Goal: Use online tool/utility: Utilize a website feature to perform a specific function

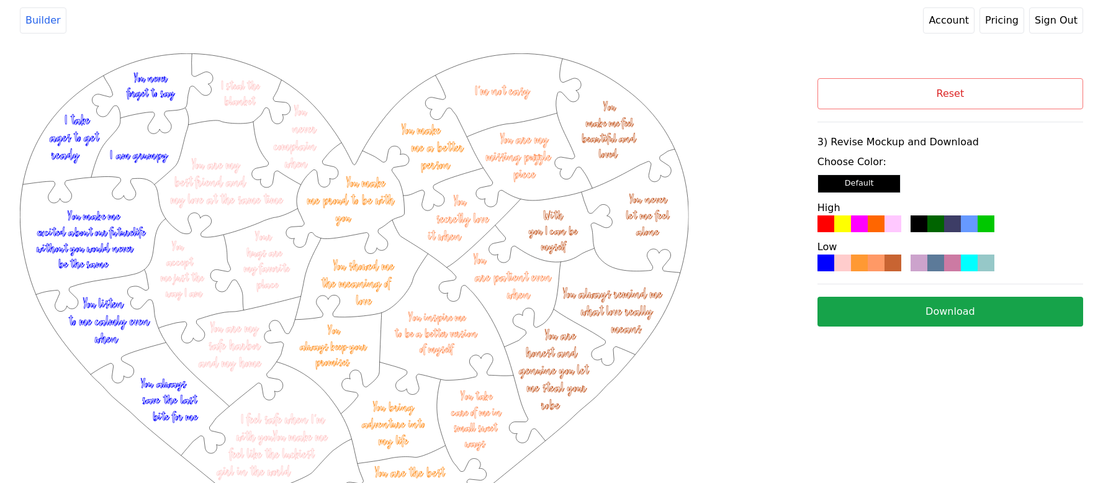
scroll to position [132, 0]
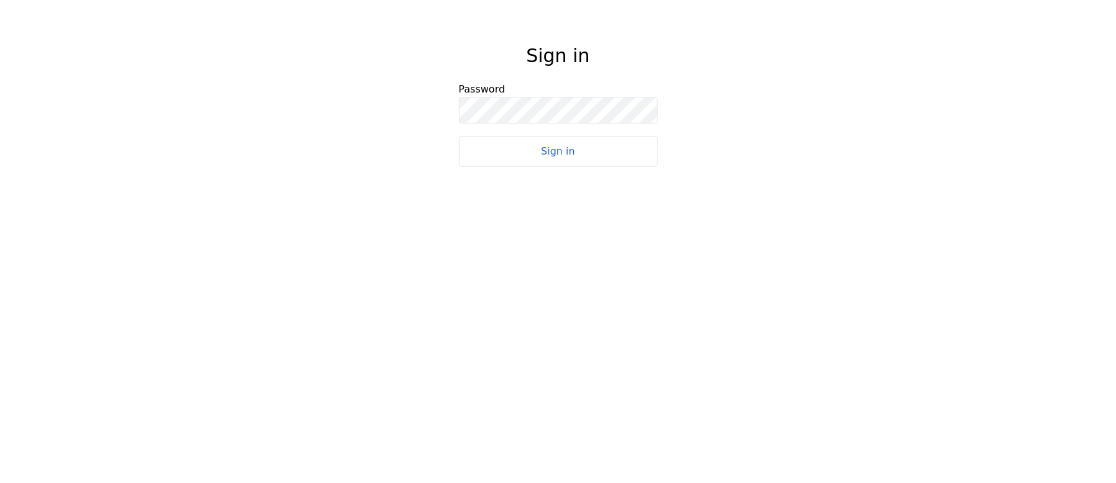
click at [567, 155] on button "Sign in" at bounding box center [558, 151] width 199 height 31
drag, startPoint x: 567, startPoint y: 155, endPoint x: 746, endPoint y: 93, distance: 189.3
click at [746, 93] on div "Sign in Password Sign in" at bounding box center [558, 98] width 1116 height 197
click at [619, 155] on button "Sign in" at bounding box center [558, 151] width 199 height 31
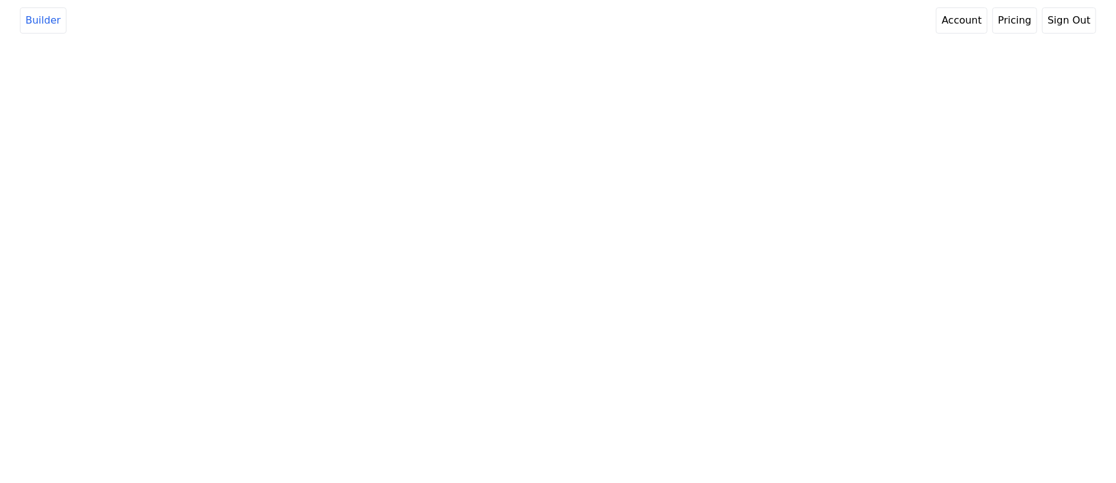
select select "3"
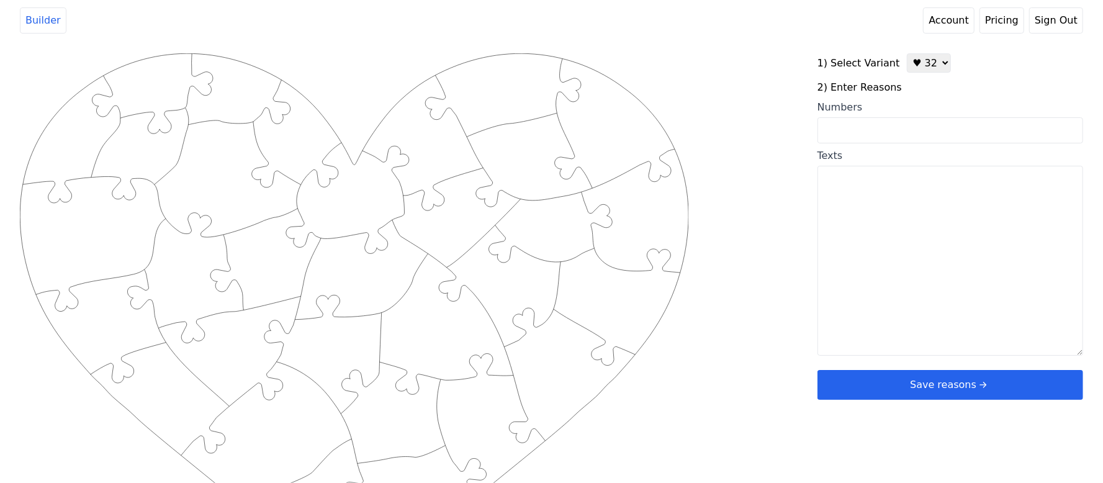
click at [875, 122] on input "Numbers" at bounding box center [951, 130] width 266 height 26
paste input "27, 32, 33, 59, 64, 77"
type input "27, 32, 33, 59, 64, 77 42 5"
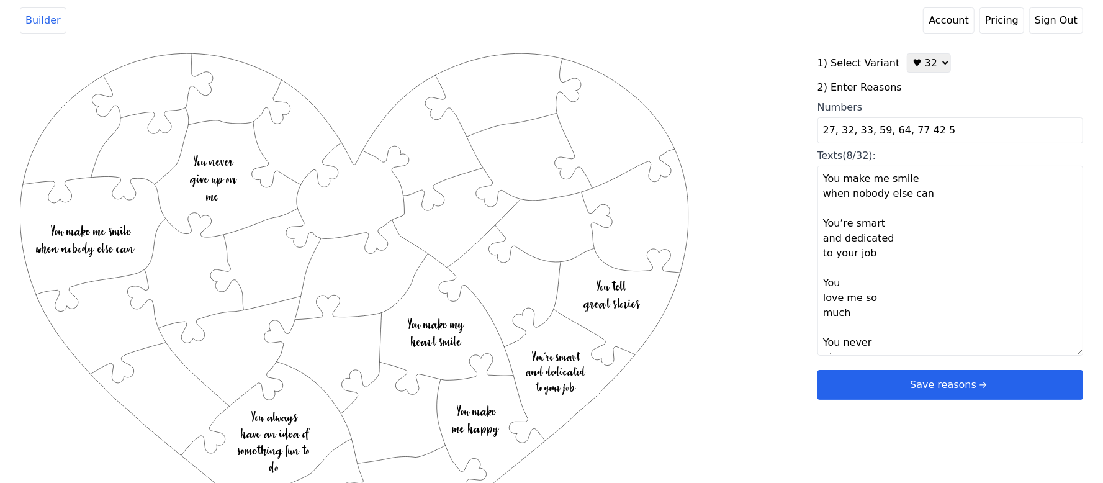
click at [996, 226] on textarea "You make me smile when nobody else can You’re smart and dedicated to your job Y…" at bounding box center [951, 261] width 266 height 190
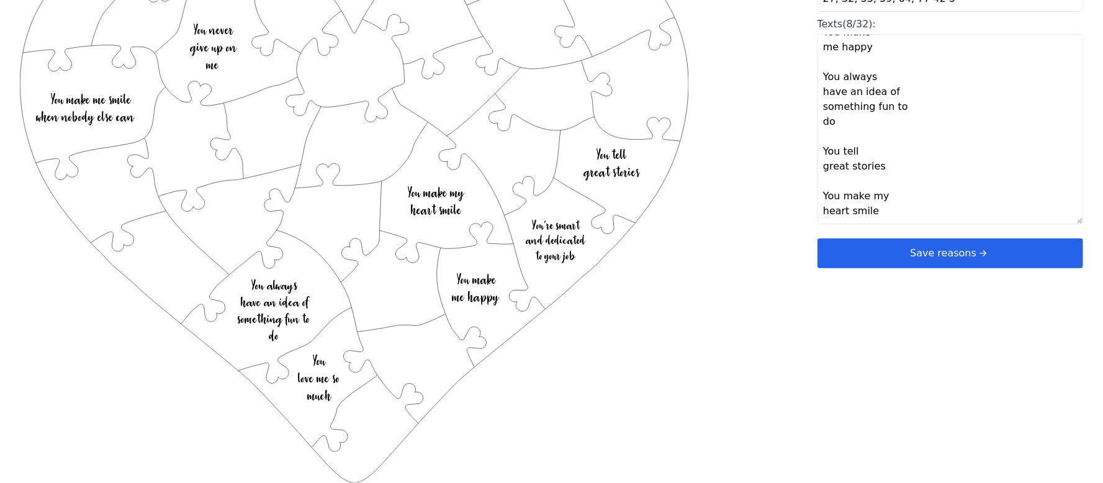
click at [852, 212] on textarea "You make me smile when nobody else can You’re smart and dedicated to your job Y…" at bounding box center [951, 129] width 266 height 190
paste textarea "You call me your son, I love your cuddles, You are my friend, You’re not afraid…"
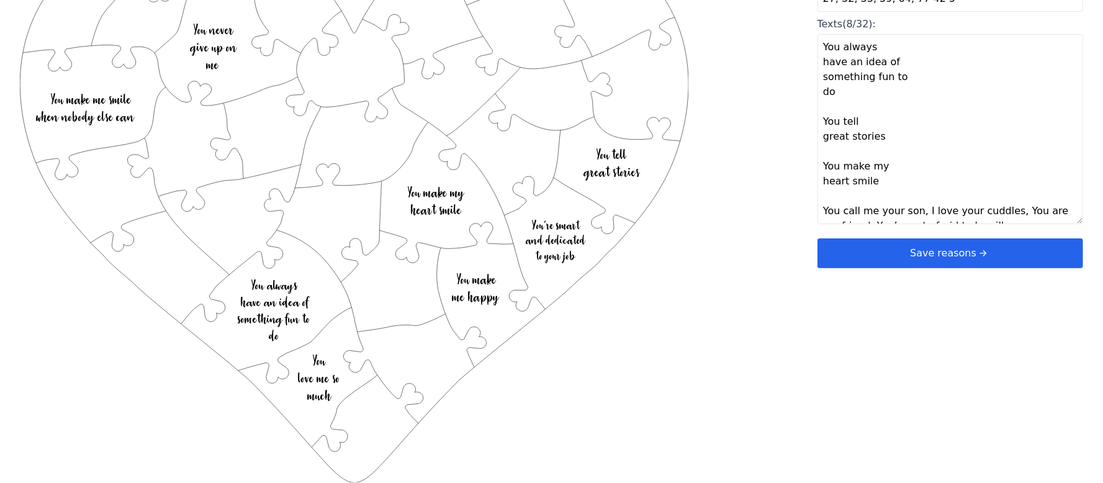
scroll to position [277, 0]
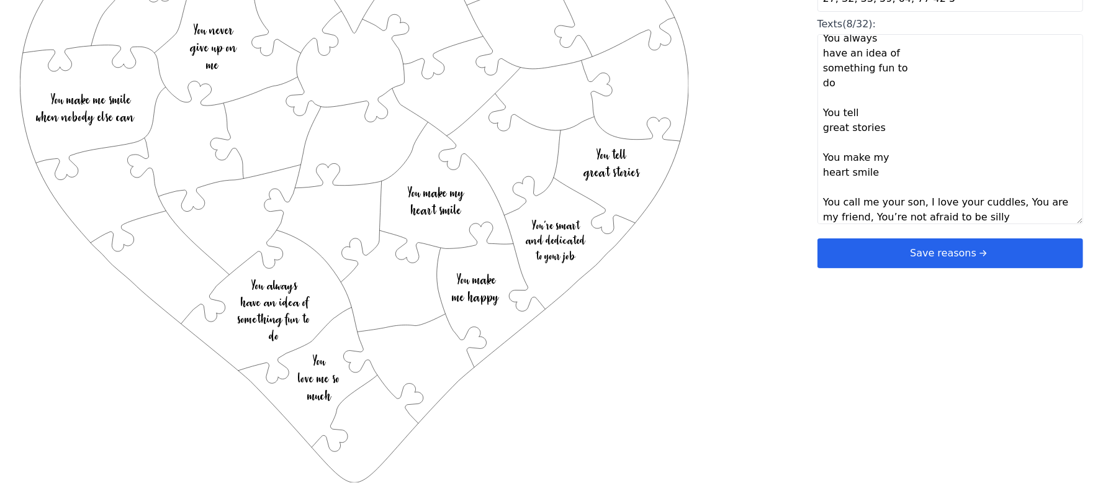
click at [916, 206] on textarea "You make me smile when nobody else can You’re smart and dedicated to your job Y…" at bounding box center [951, 129] width 266 height 190
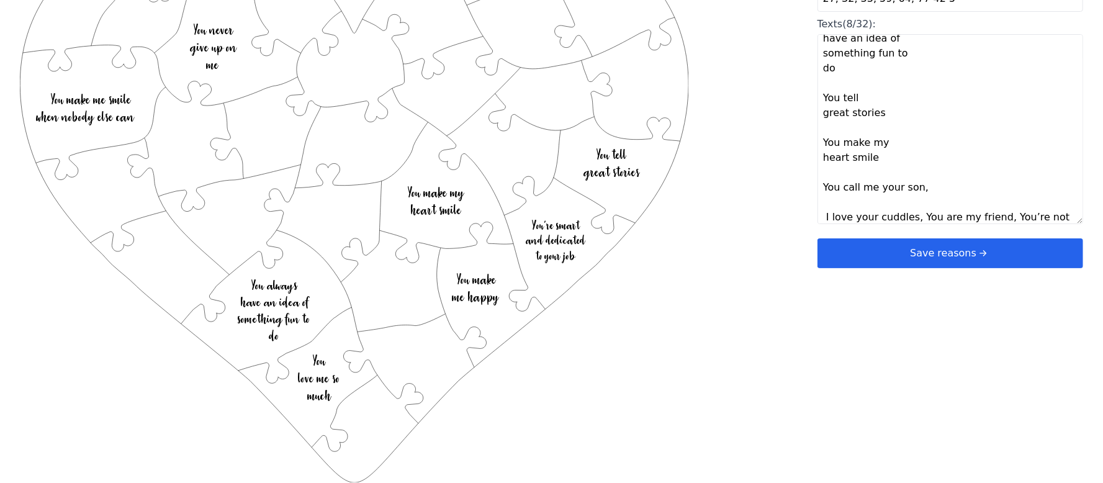
click at [910, 221] on textarea "You make me smile when nobody else can You’re smart and dedicated to your job Y…" at bounding box center [951, 129] width 266 height 190
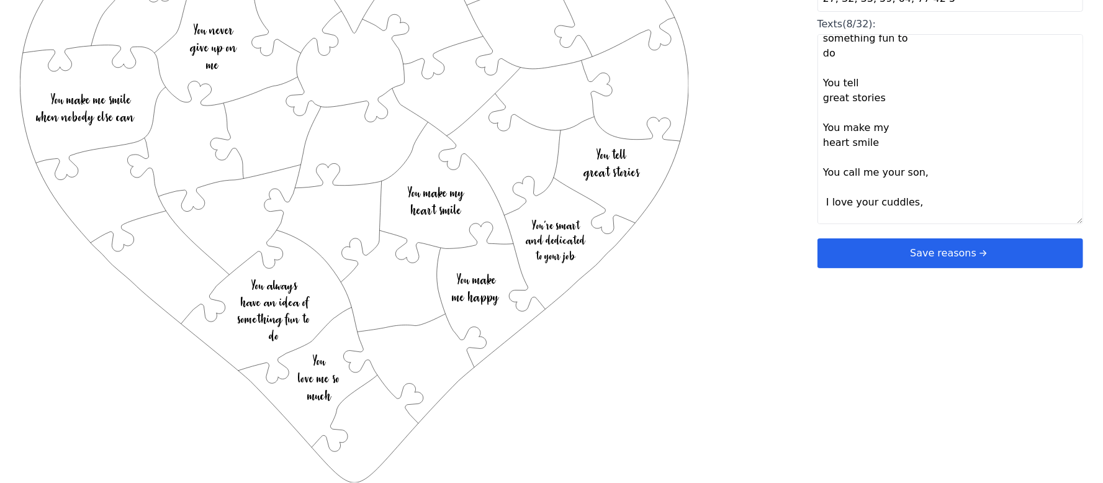
scroll to position [322, 0]
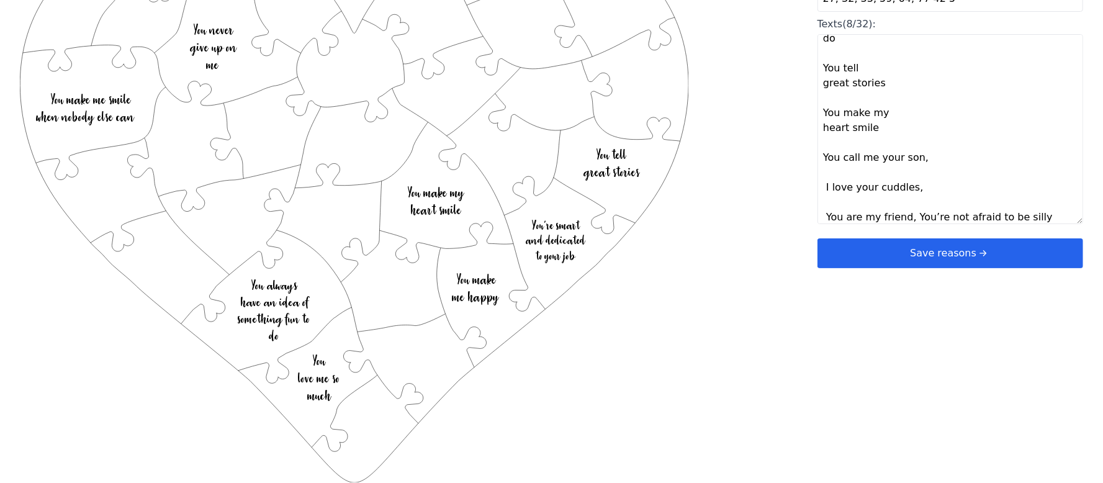
click at [907, 219] on textarea "You make me smile when nobody else can You’re smart and dedicated to your job Y…" at bounding box center [951, 129] width 266 height 190
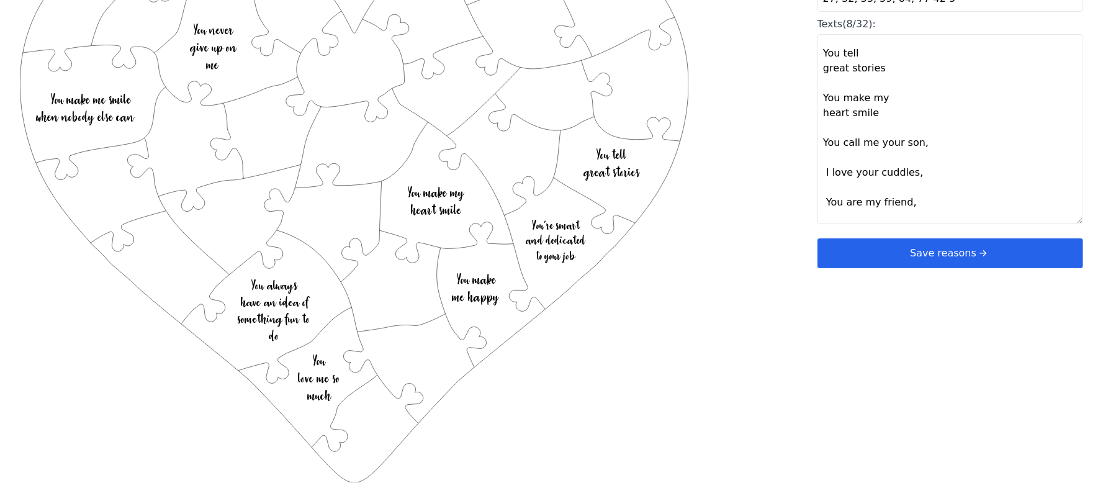
scroll to position [351, 0]
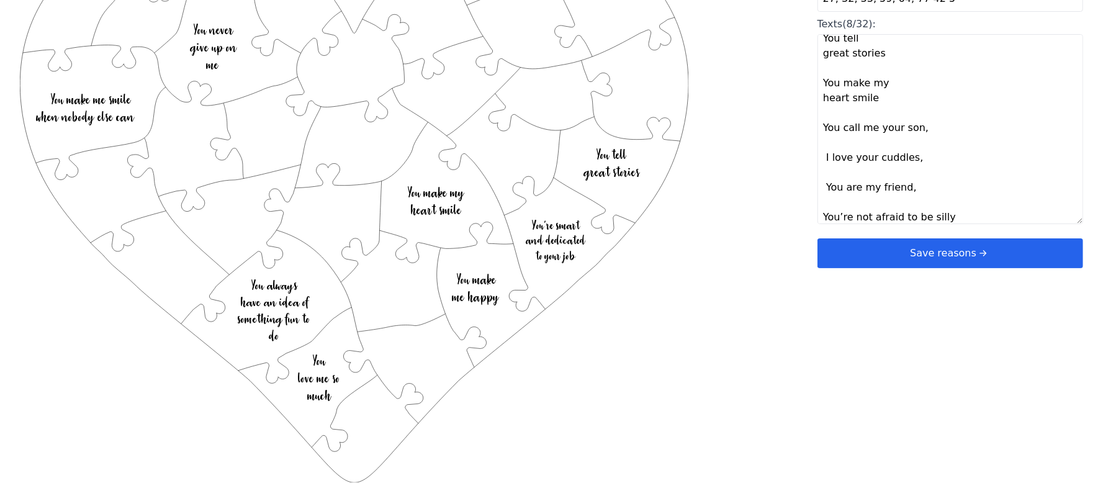
type textarea "You make me smile when nobody else can You’re smart and dedicated to your job Y…"
click at [753, 248] on div "Created with Snap .strokeh32 {stroke:#00ff00;stroke-width:2.36;stroke-miterlimi…" at bounding box center [552, 120] width 1064 height 396
type textarea "You make me smile when nobody else can You’re smart and dedicated to your job Y…"
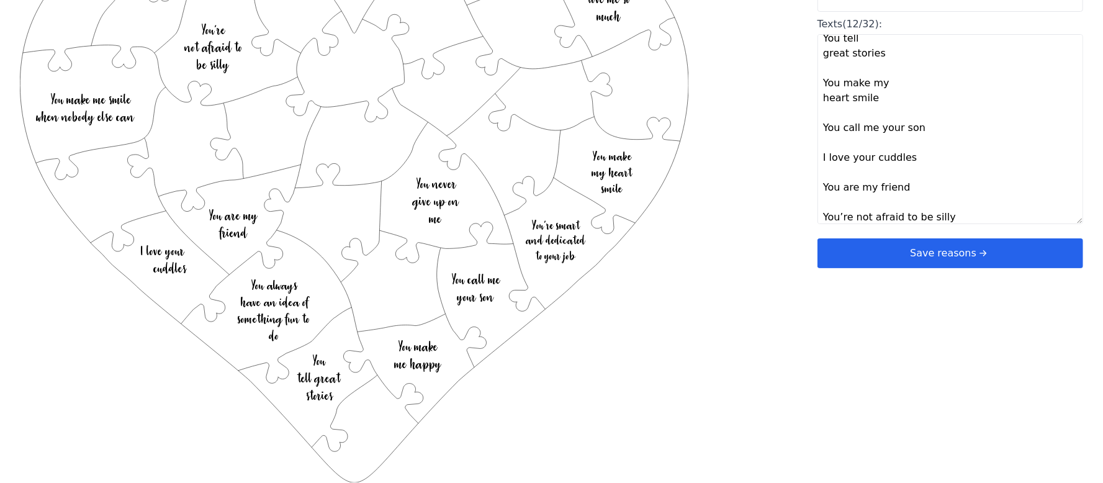
drag, startPoint x: 733, startPoint y: 247, endPoint x: 746, endPoint y: 120, distance: 127.9
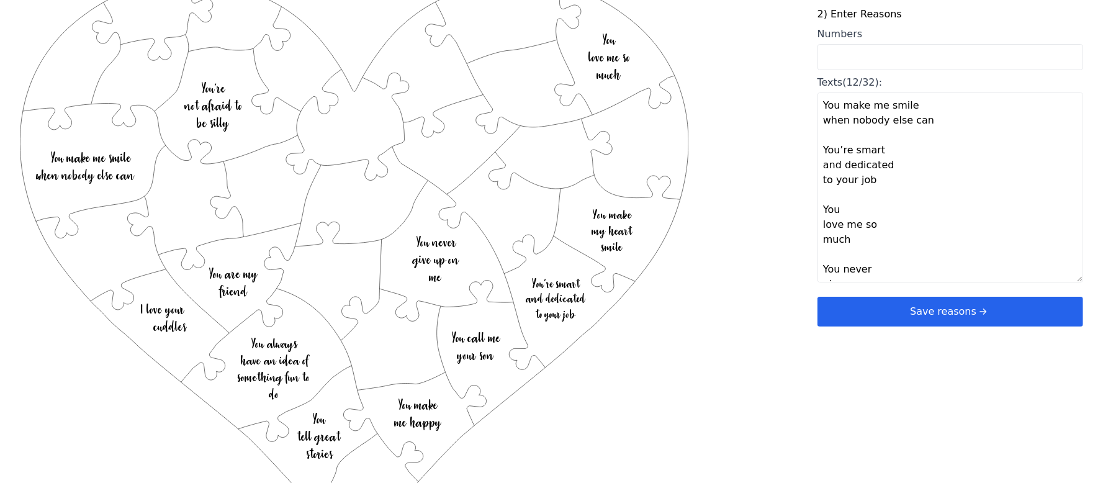
scroll to position [0, 0]
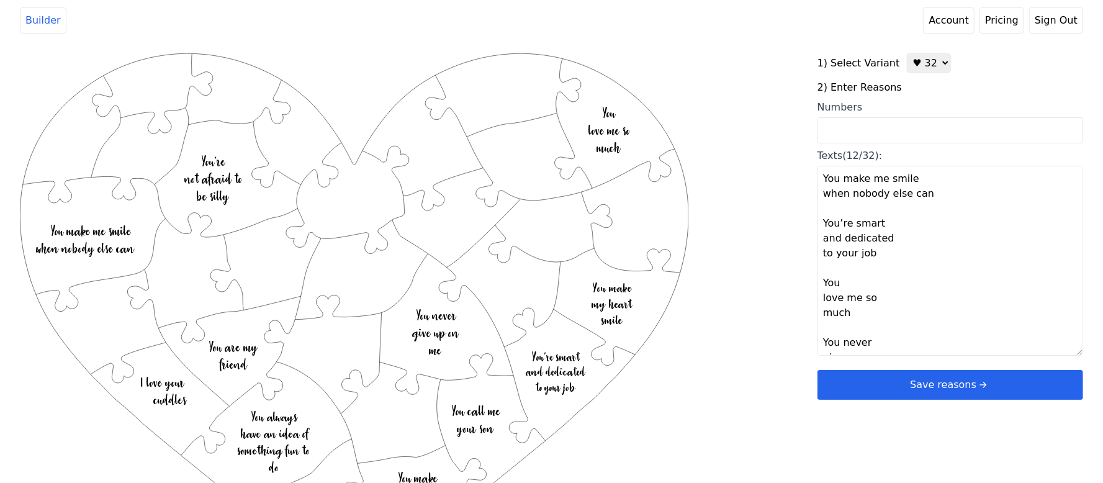
click at [916, 73] on div "1) Select Variant ♥ 12 ♥ 20 ♥ 32 ■ 12 ■ 20 ■ 32 ■ 60 2) Enter Reasons Numbers T…" at bounding box center [951, 226] width 266 height 346
click at [919, 68] on select "♥ 12 ♥ 20 ♥ 32 ■ 12 ■ 20 ■ 32 ■ 60" at bounding box center [929, 62] width 44 height 19
select select "1"
click at [907, 53] on select "♥ 12 ♥ 20 ♥ 32 ■ 12 ■ 20 ■ 32 ■ 60" at bounding box center [929, 62] width 44 height 19
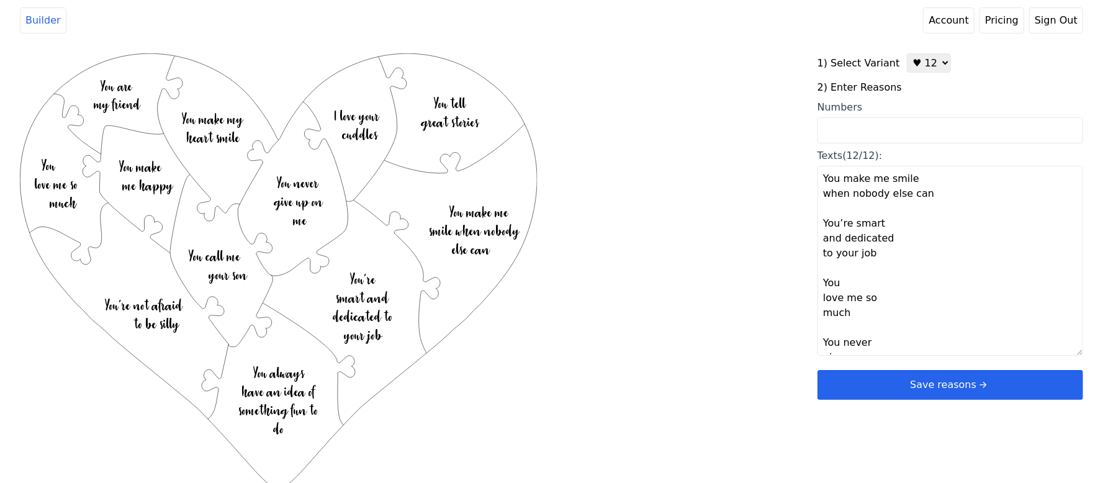
click at [658, 199] on div "Created with Snap .strokeh12 {stroke:#00ff00;stroke-width:1.89;stroke-miterlimi…" at bounding box center [419, 251] width 798 height 396
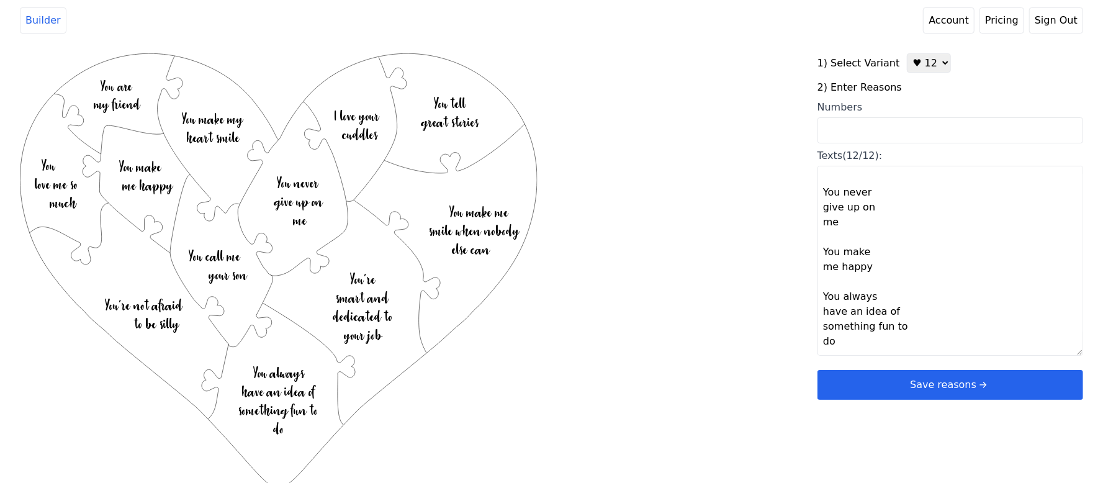
scroll to position [248, 0]
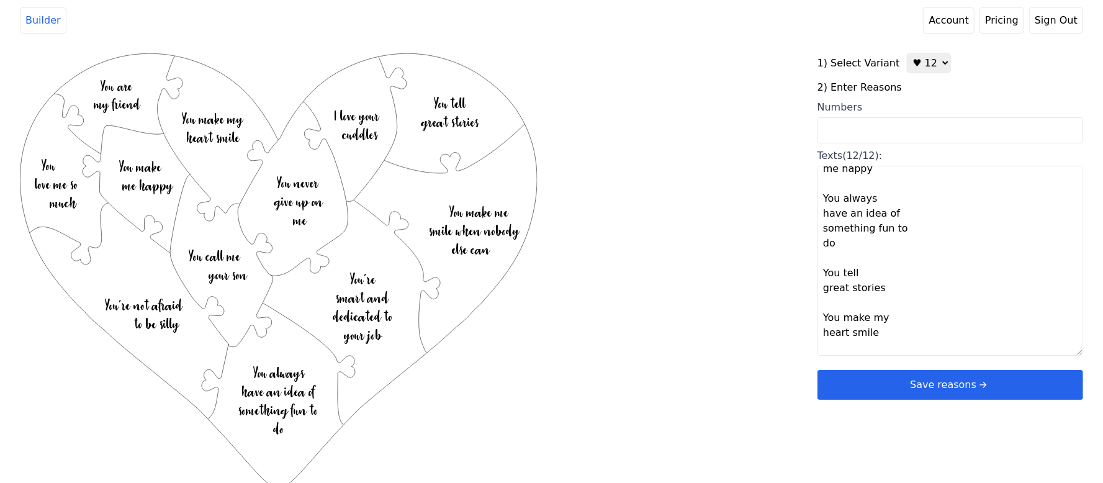
click at [947, 379] on button "Save reasons" at bounding box center [951, 385] width 266 height 30
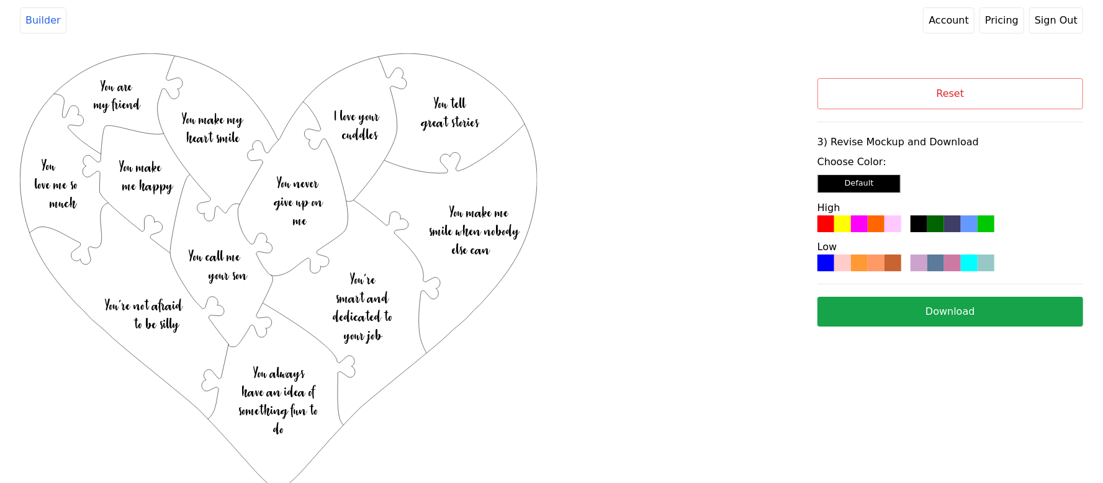
click at [863, 256] on div at bounding box center [859, 263] width 17 height 17
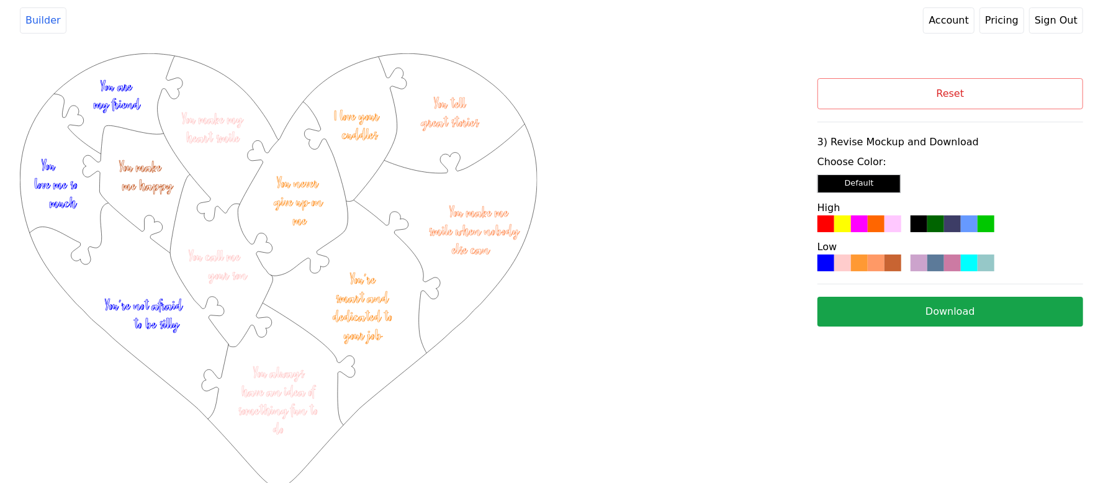
drag, startPoint x: 865, startPoint y: 261, endPoint x: 728, endPoint y: 72, distance: 233.3
click at [728, 72] on div "Created with Snap .strokeh12 {stroke:#00ff00;stroke-width:1.89;stroke-miterlimi…" at bounding box center [419, 214] width 798 height 323
click at [894, 310] on button "Download" at bounding box center [951, 312] width 266 height 30
click at [853, 96] on button "Reset" at bounding box center [951, 93] width 266 height 31
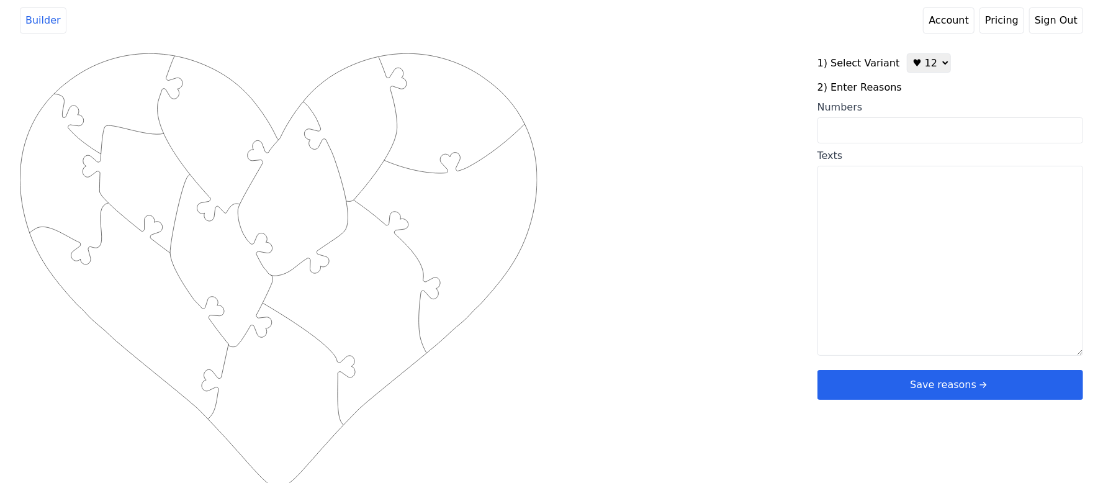
click at [880, 132] on input "Numbers" at bounding box center [951, 130] width 266 height 26
type input "5 6 14 16 19 21 30 38 41 44 45"
click at [708, 174] on div "Created with Snap .strokeh12 {stroke:#00ff00;stroke-width:1.89;stroke-miterlimi…" at bounding box center [552, 251] width 1064 height 396
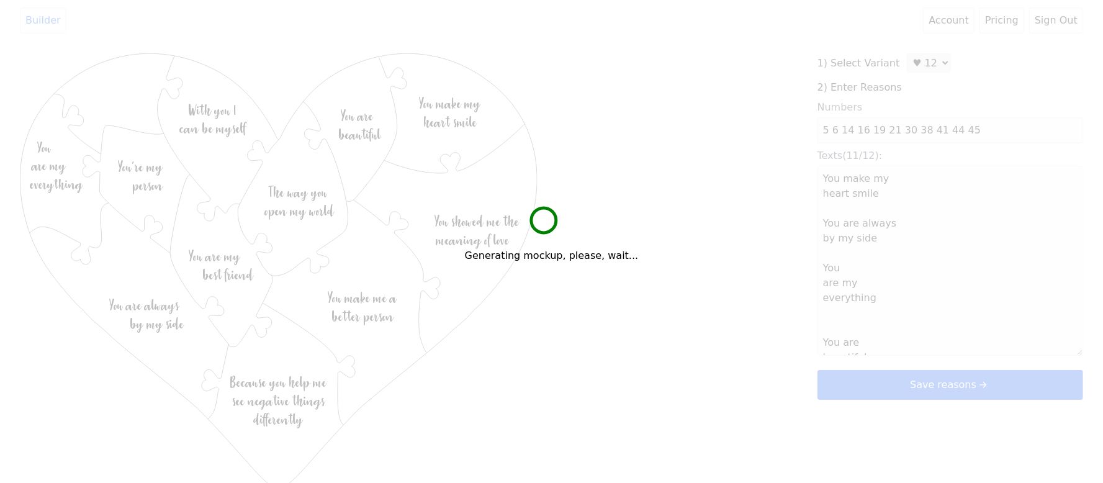
type textarea "You make my heart smile You are always by my side You are my everything You are…"
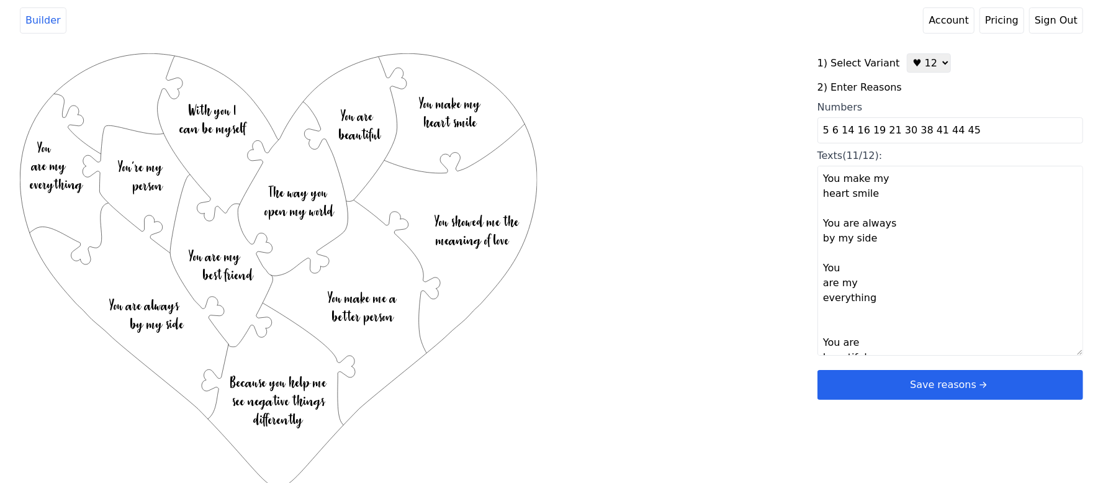
click at [892, 132] on input "5 6 14 16 19 21 30 38 41 44 45" at bounding box center [951, 130] width 266 height 26
type input "5 6 14 16 19 21 24 30 38 41 44 45"
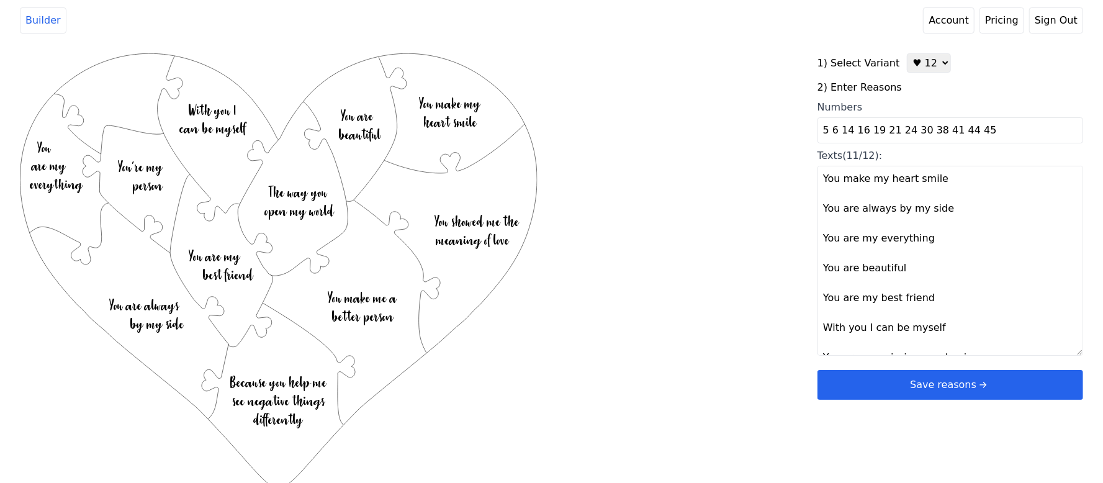
click at [733, 261] on div "Created with Snap .strokeh12 {stroke:#00ff00;stroke-width:1.89;stroke-miterlimi…" at bounding box center [552, 251] width 1064 height 396
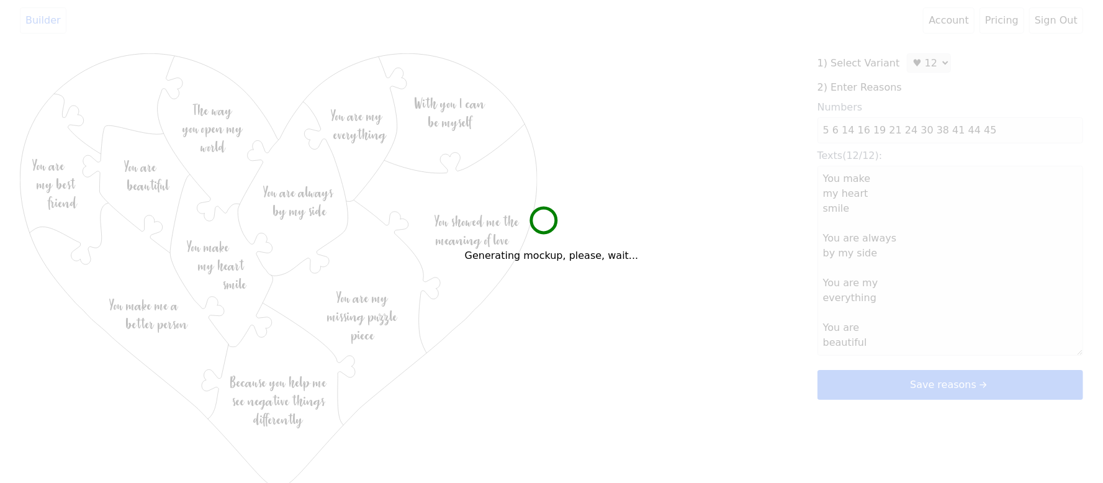
type textarea "You make my heart smile You are always by my side You are my everything You are…"
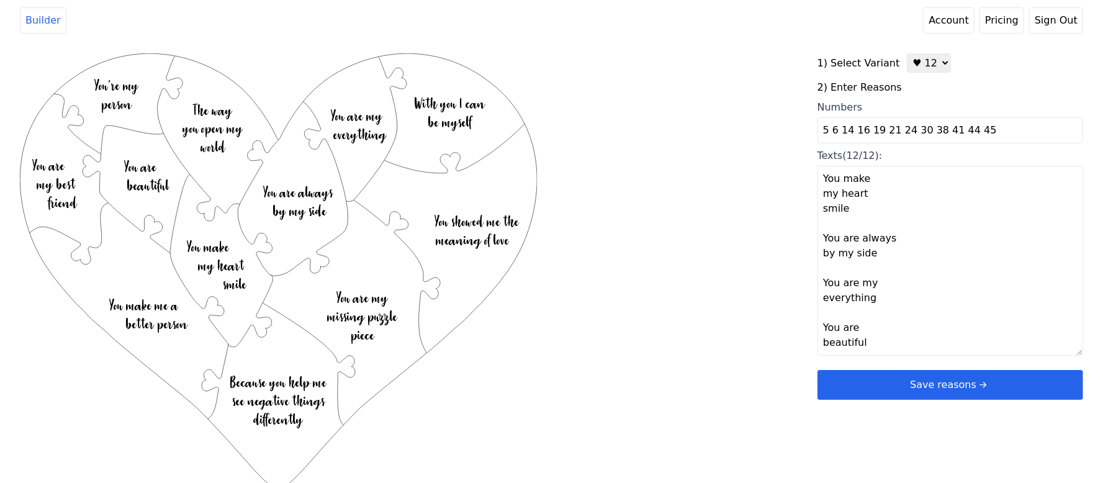
click at [893, 378] on button "Save reasons" at bounding box center [951, 385] width 266 height 30
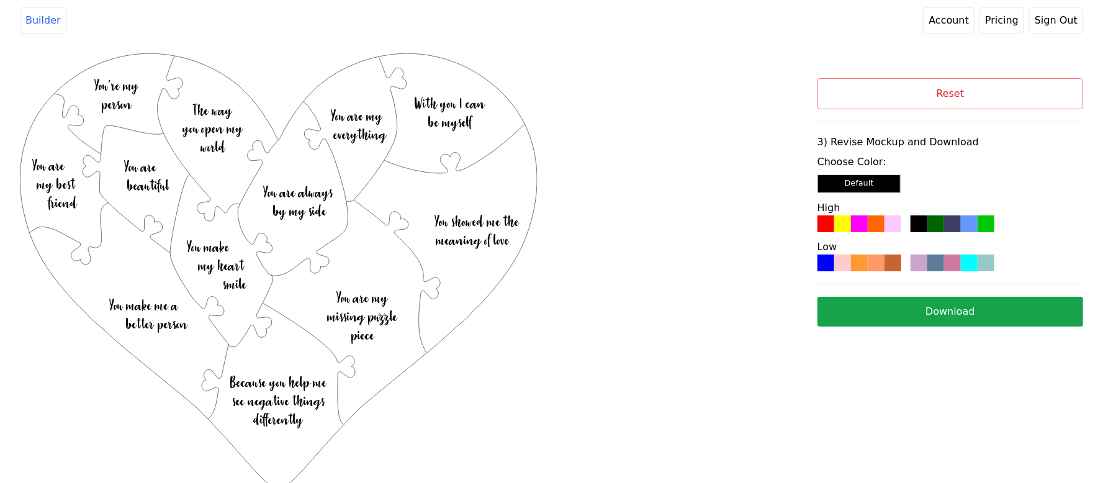
click at [868, 217] on div at bounding box center [876, 223] width 17 height 17
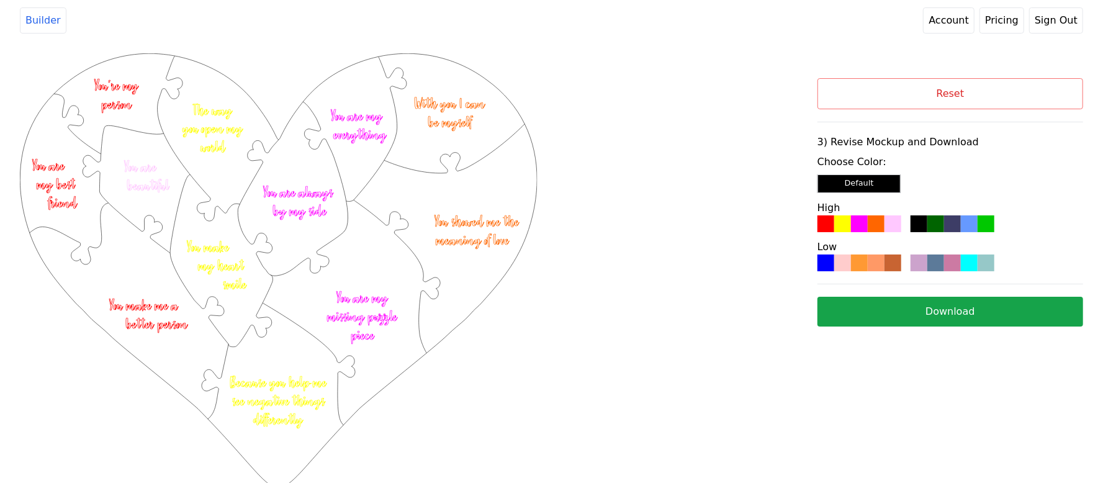
click at [889, 310] on button "Download" at bounding box center [951, 312] width 266 height 30
click at [952, 95] on button "Reset" at bounding box center [951, 93] width 266 height 31
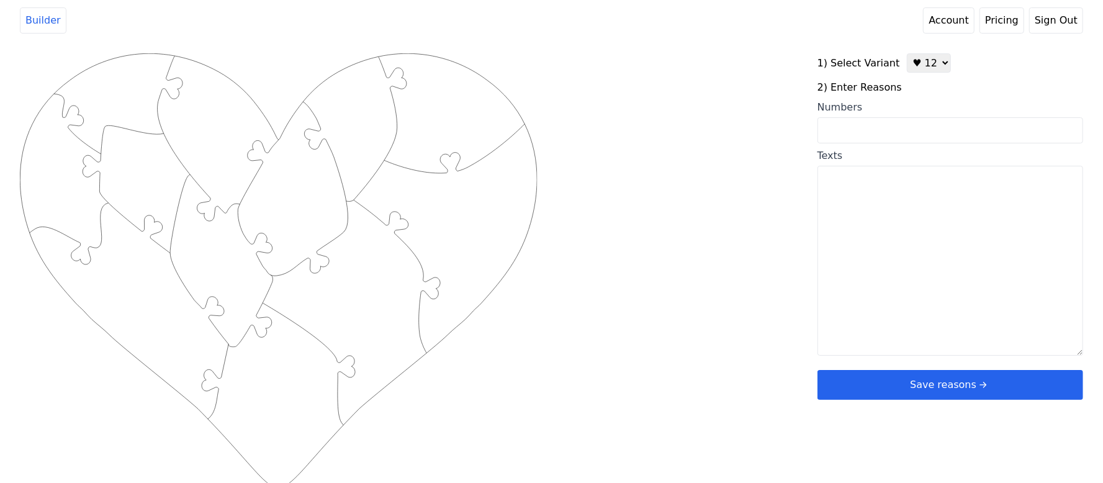
click at [899, 137] on input "Numbers" at bounding box center [951, 130] width 266 height 26
type input "10 33 43 35 44 36 46 65 79 54 72 78"
click at [676, 148] on div "Created with Snap .strokeh12 {stroke:#00ff00;stroke-width:1.89;stroke-miterlimi…" at bounding box center [552, 251] width 1064 height 396
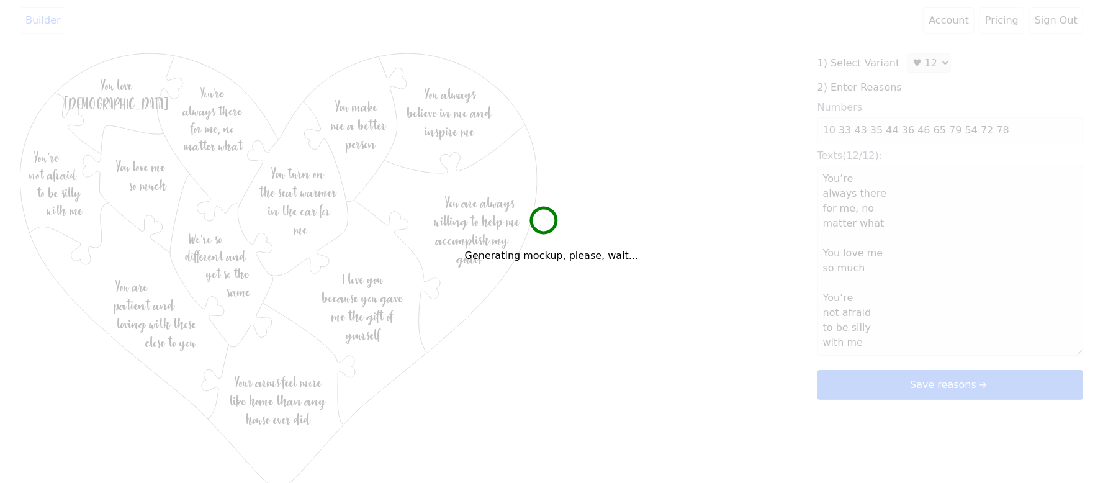
type textarea "You’re always there for me, no matter what You love me so much You’re not afrai…"
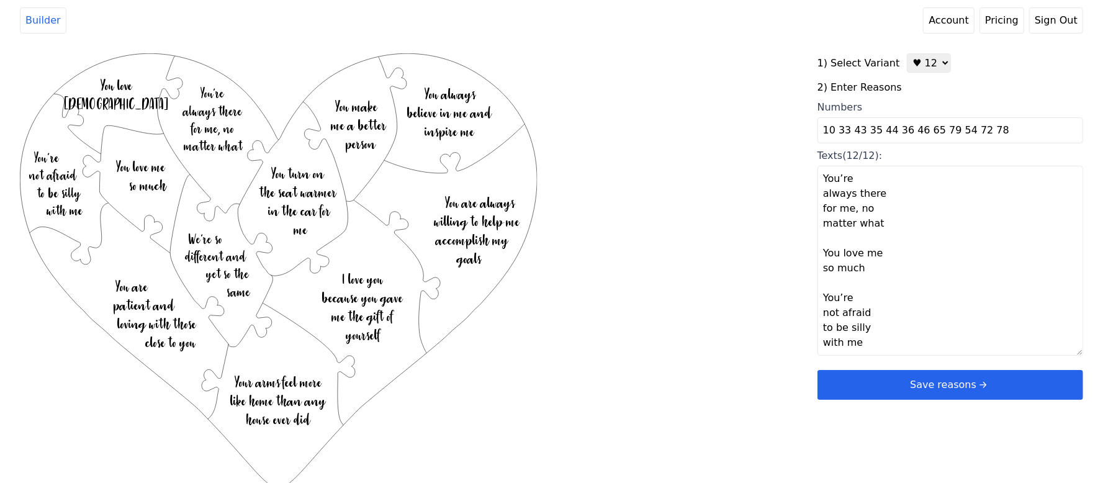
click at [770, 160] on div "Created with Snap .strokeh12 {stroke:#00ff00;stroke-width:1.89;stroke-miterlimi…" at bounding box center [419, 251] width 798 height 396
click at [877, 396] on button "Save reasons" at bounding box center [951, 385] width 266 height 30
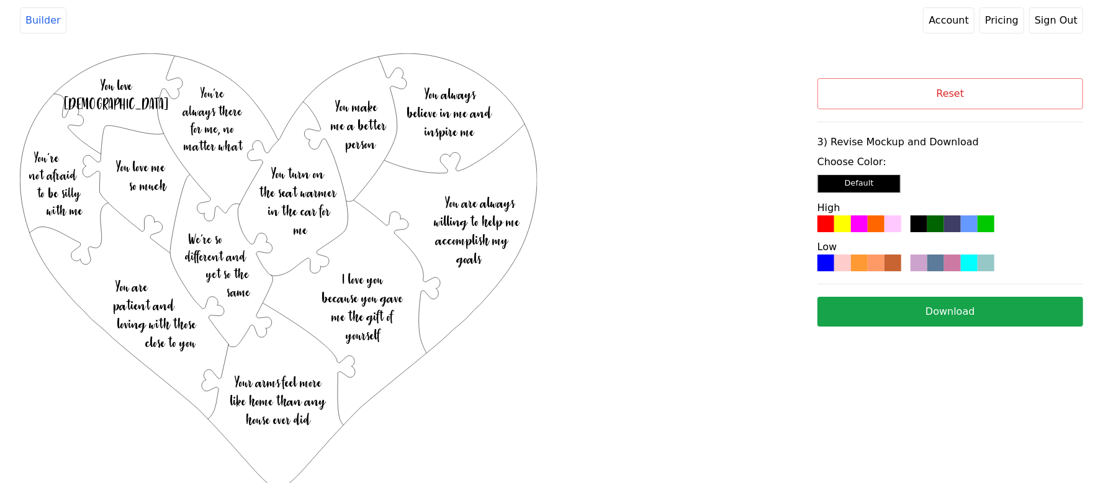
click at [933, 228] on div at bounding box center [936, 223] width 17 height 17
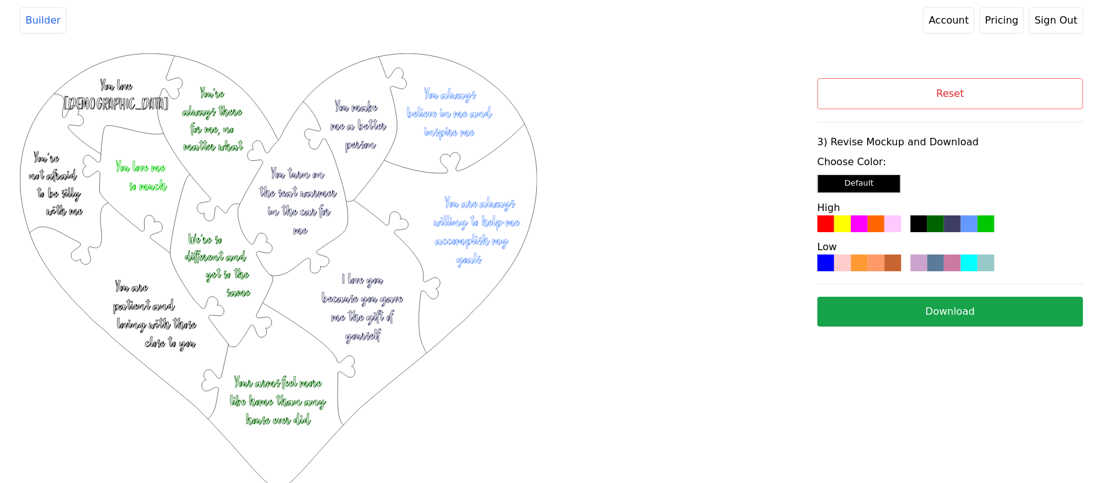
click at [915, 305] on button "Download" at bounding box center [951, 312] width 266 height 30
click at [1050, 97] on button "Reset" at bounding box center [951, 93] width 266 height 31
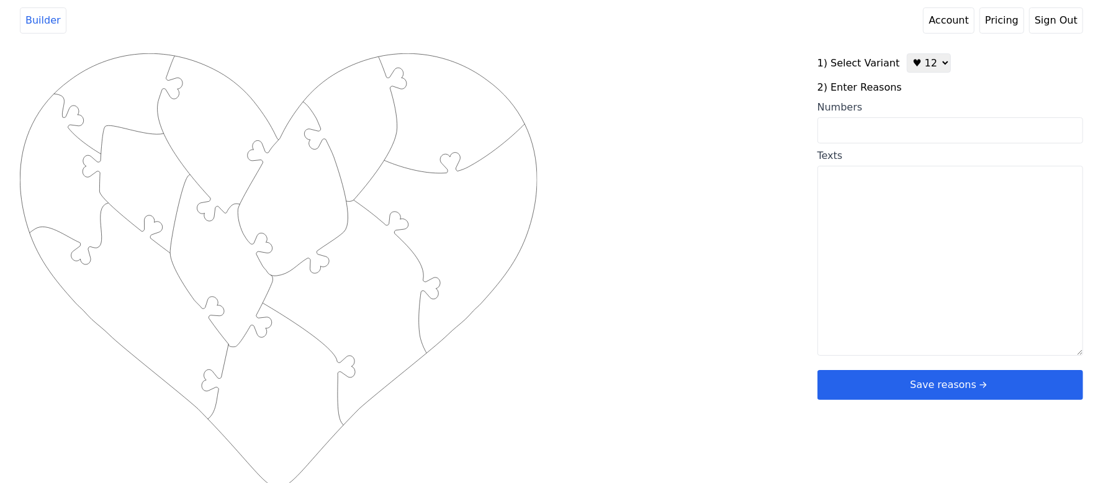
click at [922, 68] on select "♥ 12 ♥ 20 ♥ 32 ■ 12 ■ 20 ■ 32 ■ 60" at bounding box center [929, 62] width 44 height 19
select select "2"
click at [907, 53] on select "♥ 12 ♥ 20 ♥ 32 ■ 12 ■ 20 ■ 32 ■ 60" at bounding box center [929, 62] width 44 height 19
drag, startPoint x: 915, startPoint y: 113, endPoint x: 909, endPoint y: 138, distance: 25.5
click at [915, 115] on label "Numbers" at bounding box center [951, 121] width 266 height 43
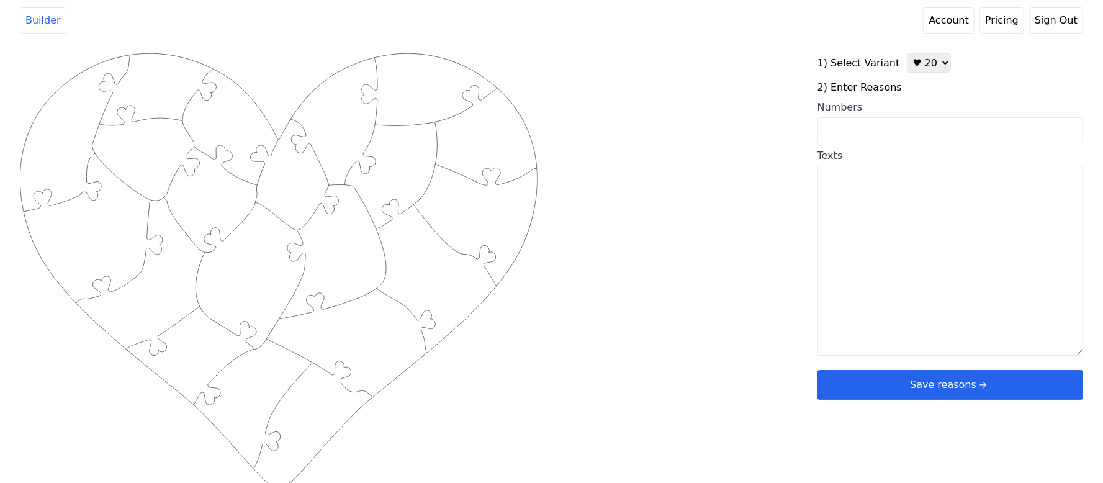
click at [909, 140] on input "Numbers" at bounding box center [951, 130] width 266 height 26
paste input "45, 44, 27, 9, 35, 39, 41, 1, 11, 3, 62, 69, 67, 57, 50, 55, 23, 17, 36, 16"
type input "45, 44, 27, 9, 35, 39, 41, 1, 11, 3, 62, 69, 67, 57, 50, 55, 23, 17, 36, 16"
click at [711, 128] on div "Created with Snap .strokeh20 {stroke:#00ff00;stroke-width:1.56;stroke-miterlimi…" at bounding box center [552, 251] width 1064 height 396
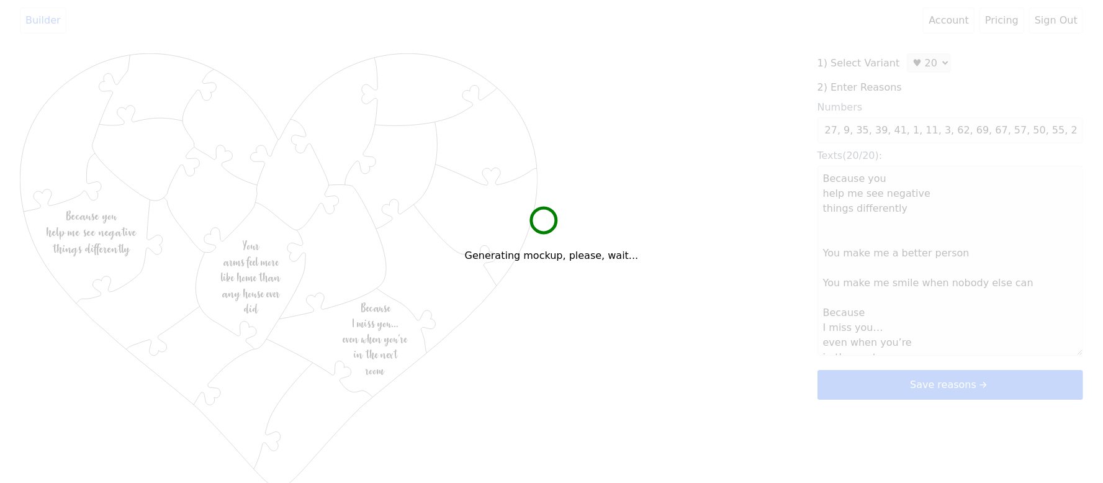
scroll to position [0, 0]
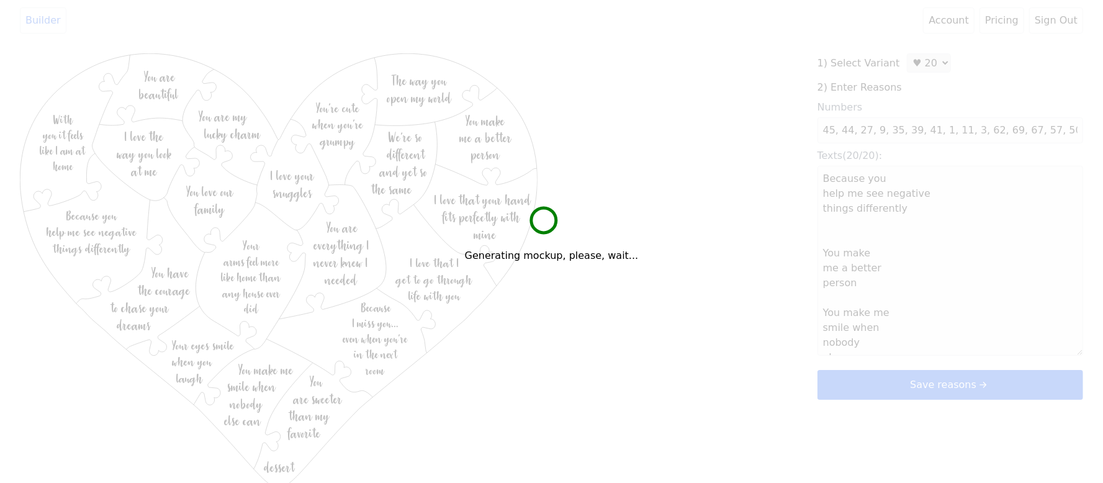
type textarea "Because you help me see negative things differently You make me a better person…"
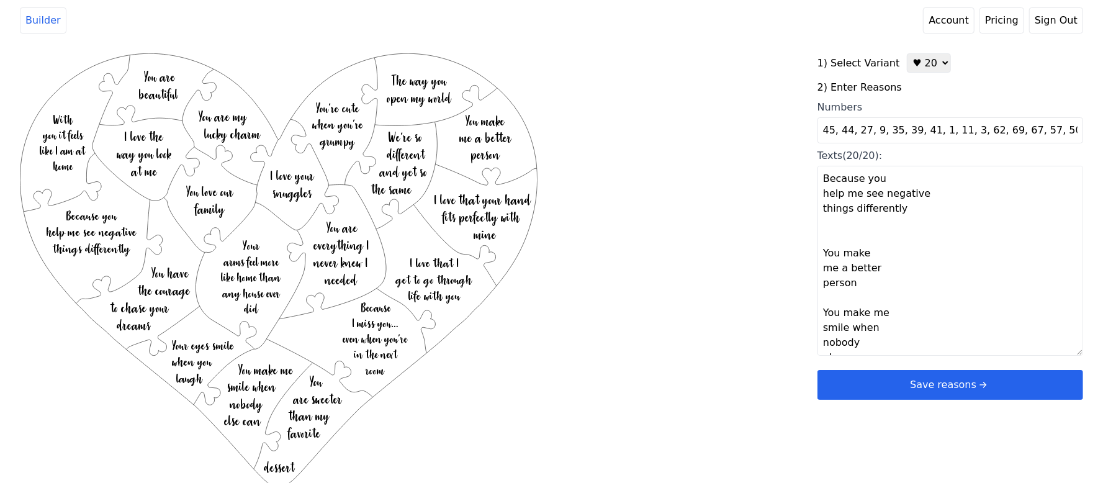
click at [898, 377] on button "Save reasons" at bounding box center [951, 385] width 266 height 30
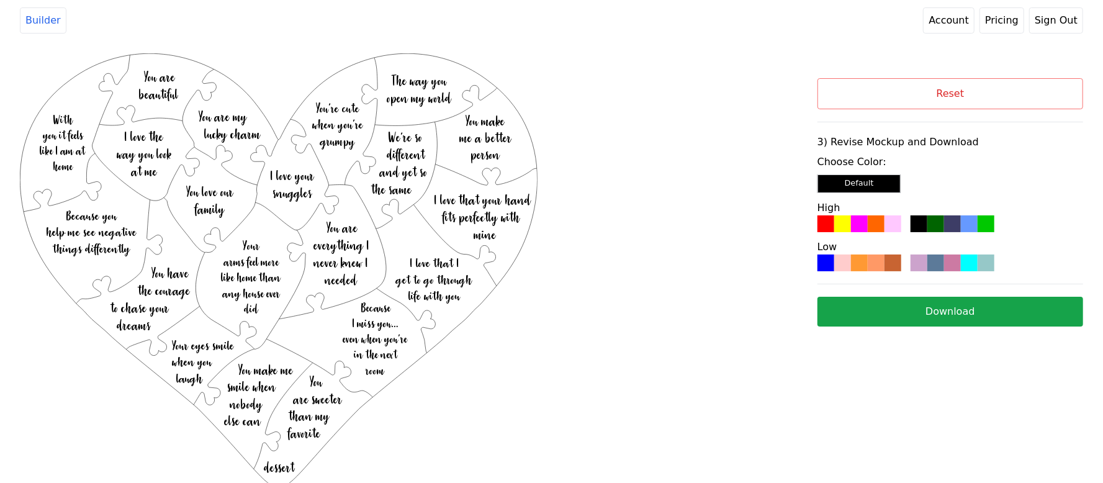
click at [878, 266] on div at bounding box center [876, 263] width 17 height 17
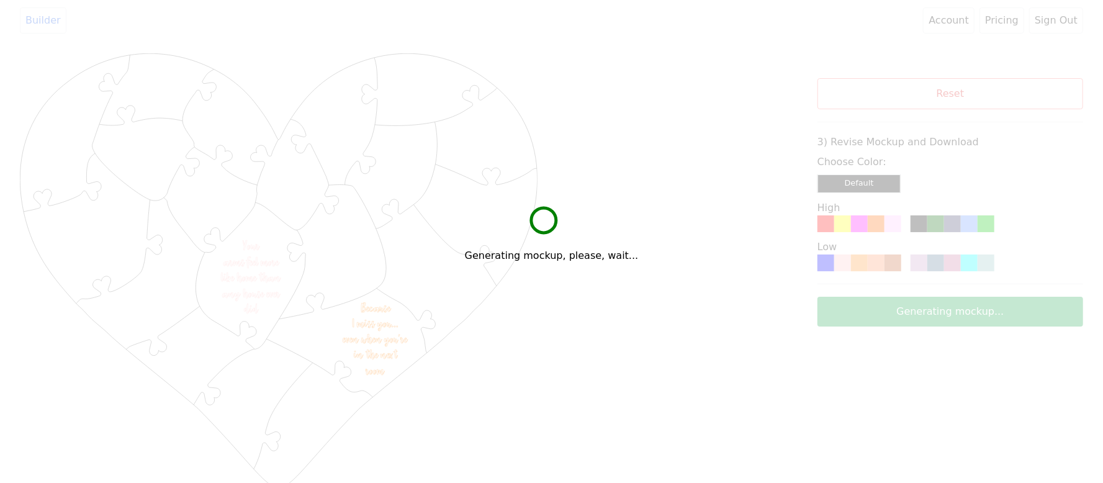
drag, startPoint x: 878, startPoint y: 266, endPoint x: 707, endPoint y: 88, distance: 246.8
click at [707, 88] on div "Generating mockup, please, wait..." at bounding box center [551, 241] width 1103 height 483
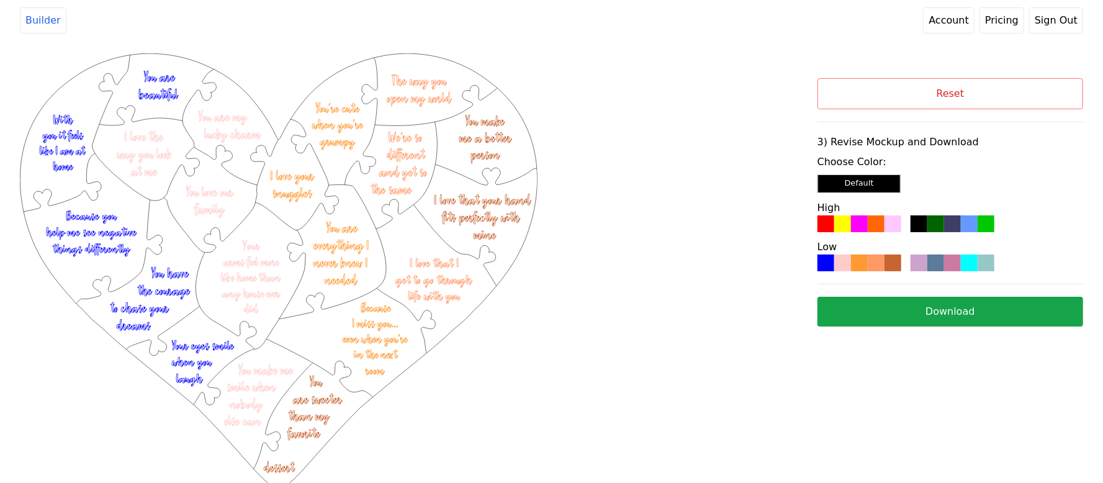
click at [933, 318] on button "Download" at bounding box center [951, 312] width 266 height 30
drag, startPoint x: 931, startPoint y: 314, endPoint x: 917, endPoint y: 301, distance: 18.9
drag, startPoint x: 656, startPoint y: 274, endPoint x: 806, endPoint y: 182, distance: 175.9
click at [659, 269] on div "Created with Snap .strokeh20 {stroke:#00ff00;stroke-width:1.56;stroke-miterlimi…" at bounding box center [419, 214] width 798 height 323
click at [903, 110] on div "Reset 3) Revise Mockup and Download Choose Color: Default High Low Download" at bounding box center [951, 202] width 266 height 248
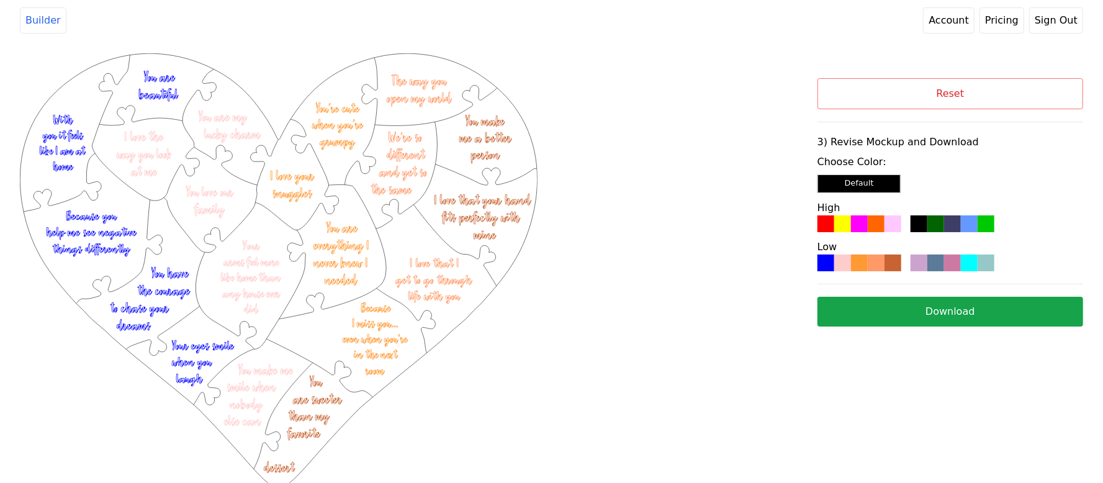
click at [915, 92] on button "Reset" at bounding box center [951, 93] width 266 height 31
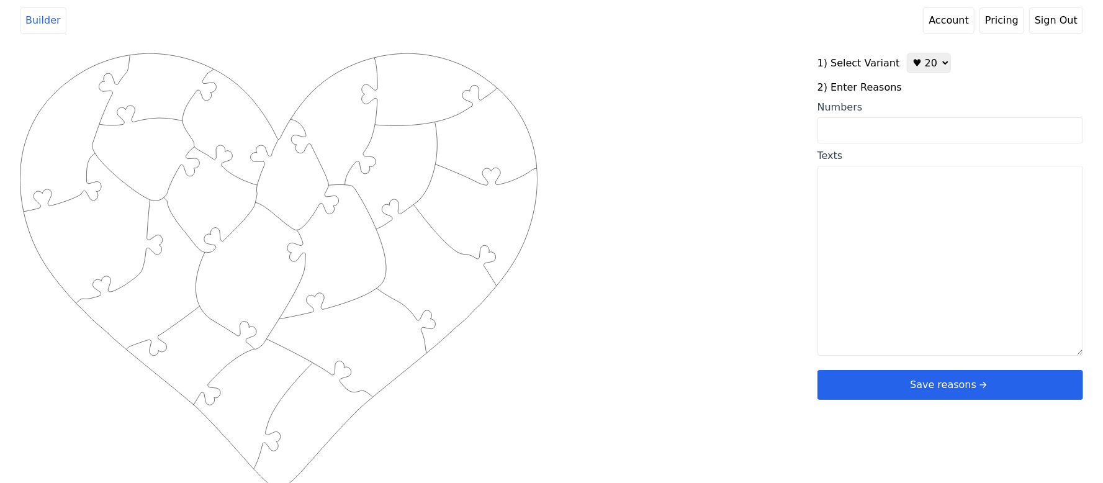
click at [931, 63] on select "♥ 12 ♥ 20 ♥ 32 ■ 12 ■ 20 ■ 32 ■ 60" at bounding box center [929, 62] width 44 height 19
select select "1"
click at [907, 53] on select "♥ 12 ♥ 20 ♥ 32 ■ 12 ■ 20 ■ 32 ■ 60" at bounding box center [929, 62] width 44 height 19
click at [862, 202] on textarea "Texts" at bounding box center [951, 261] width 266 height 190
paste textarea "You are my greatest supporter You pour into me You give me the tools to thrive …"
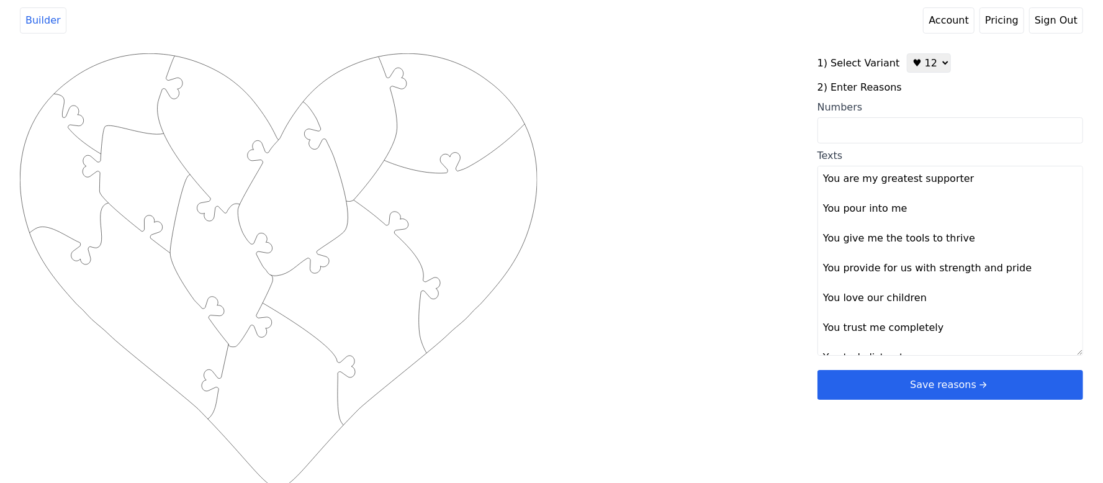
scroll to position [158, 0]
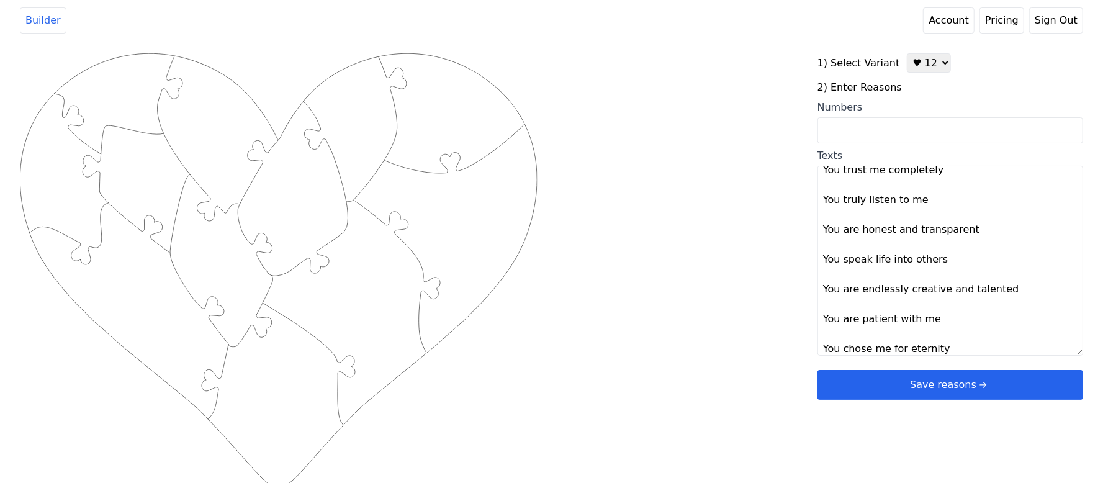
type textarea "You are my greatest supporter You pour into me You give me the tools to thrive …"
click at [664, 224] on div "Created with Snap .strokeh12 {stroke:#00ff00;stroke-width:1.89;stroke-miterlimi…" at bounding box center [552, 251] width 1064 height 396
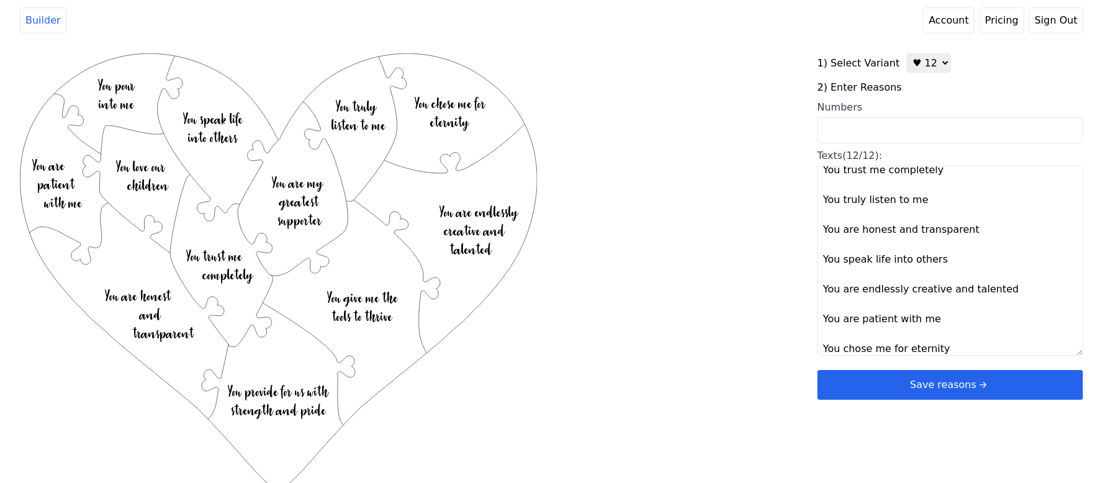
click at [860, 381] on button "Save reasons" at bounding box center [951, 385] width 266 height 30
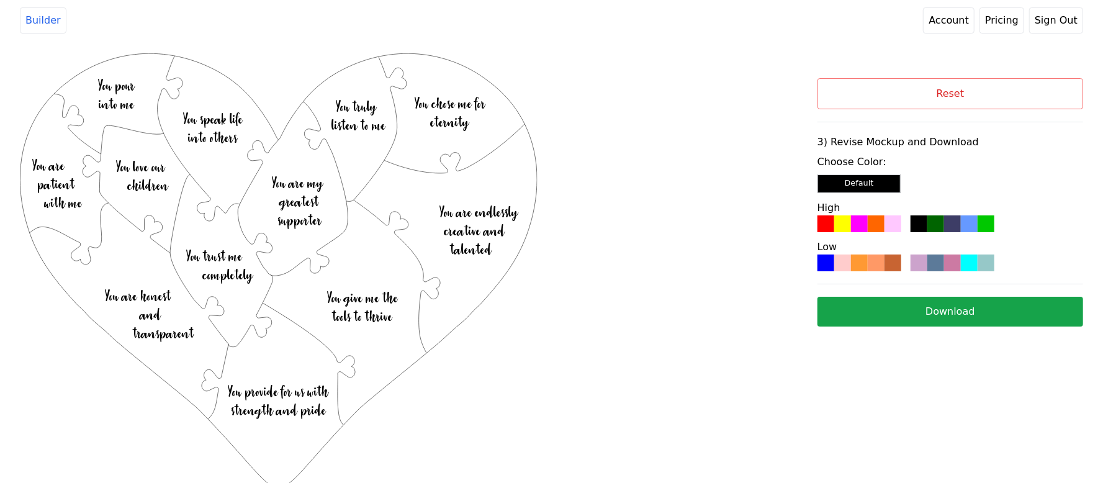
click at [885, 224] on div at bounding box center [893, 223] width 17 height 17
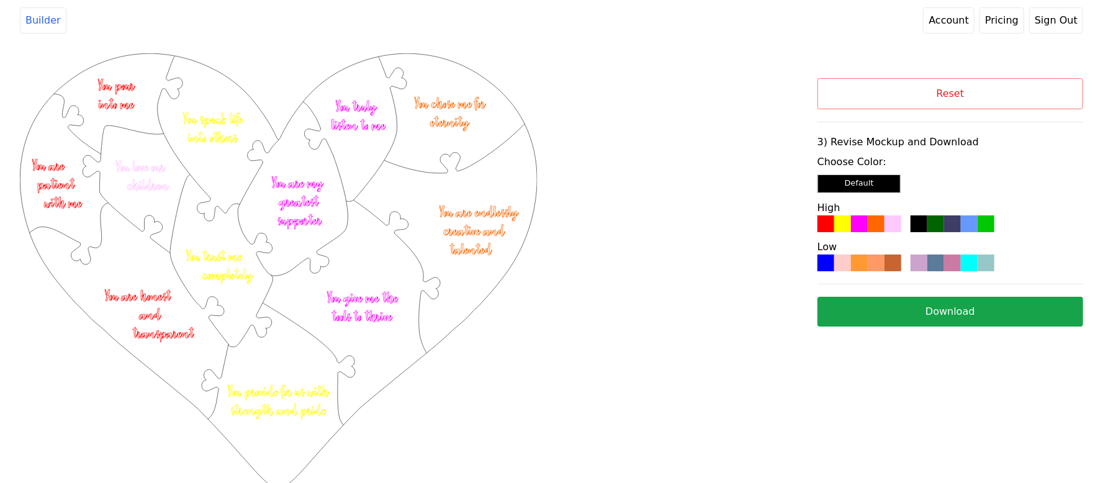
drag, startPoint x: 884, startPoint y: 224, endPoint x: 681, endPoint y: 75, distance: 251.5
click at [681, 75] on div "Created with Snap .strokeh12 {stroke:#00ff00;stroke-width:1.89;stroke-miterlimi…" at bounding box center [419, 214] width 798 height 323
click at [878, 312] on button "Download" at bounding box center [951, 312] width 266 height 30
click at [945, 86] on button "Reset" at bounding box center [951, 93] width 266 height 31
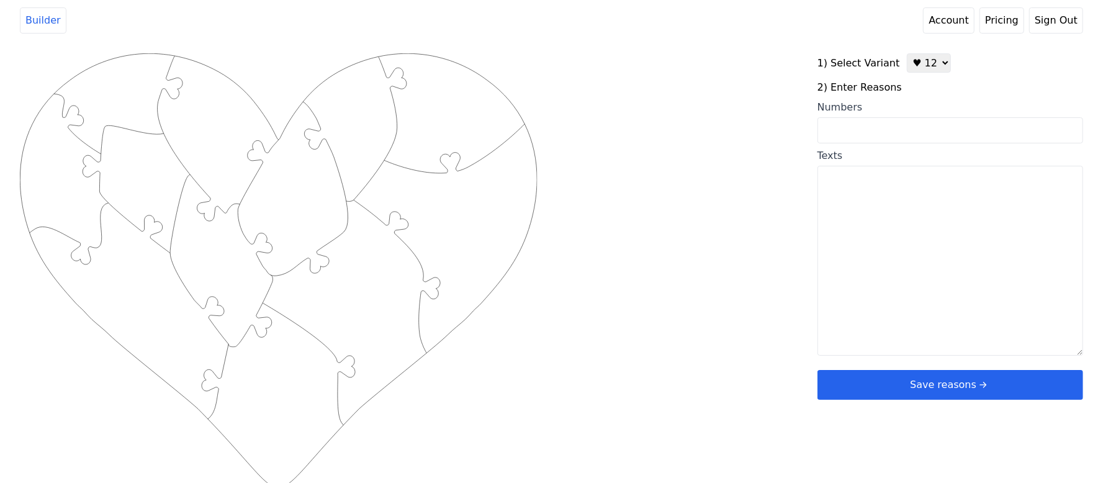
click at [942, 66] on div "1) Select Variant ♥ 12 ♥ 20 ♥ 32 ■ 12 ■ 20 ■ 32 ■ 60" at bounding box center [951, 62] width 266 height 19
drag, startPoint x: 935, startPoint y: 66, endPoint x: 929, endPoint y: 72, distance: 8.4
click at [935, 66] on select "♥ 12 ♥ 20 ♥ 32 ■ 12 ■ 20 ■ 32 ■ 60" at bounding box center [929, 62] width 44 height 19
select select "2"
click at [907, 53] on select "♥ 12 ♥ 20 ♥ 32 ■ 12 ■ 20 ■ 32 ■ 60" at bounding box center [929, 62] width 44 height 19
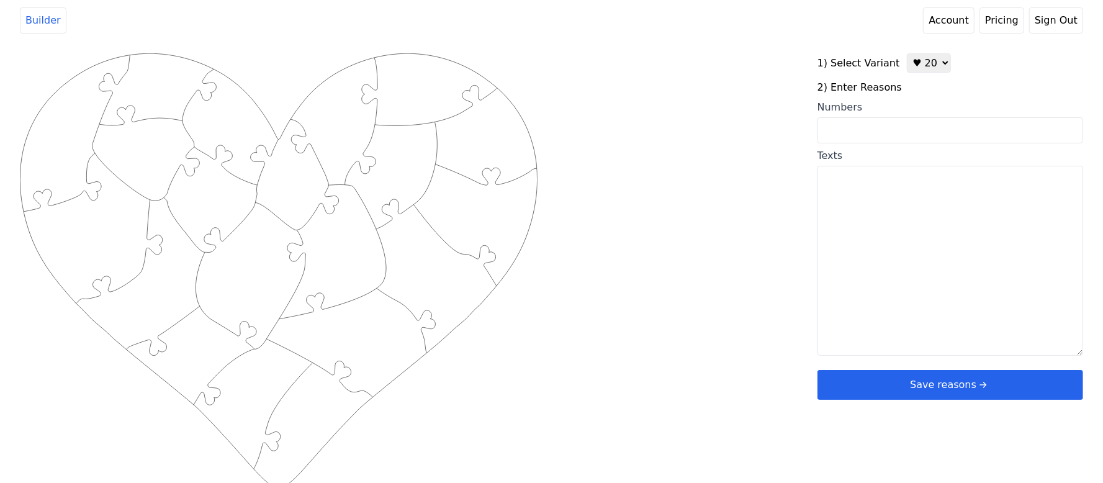
click at [878, 133] on input "Numbers" at bounding box center [951, 130] width 266 height 26
paste input "55, 67, 3, 42, 44, 43, 72, 60, 52, 53, 54, 67, 46, 23, 38, 19, 33, 32, 21, 29"
type input "55, 67, 3, 42, 44, 43, 72, 60, 52, 53, 54, 67, 46, 23, 38, 19, 33, 32, 21, 29"
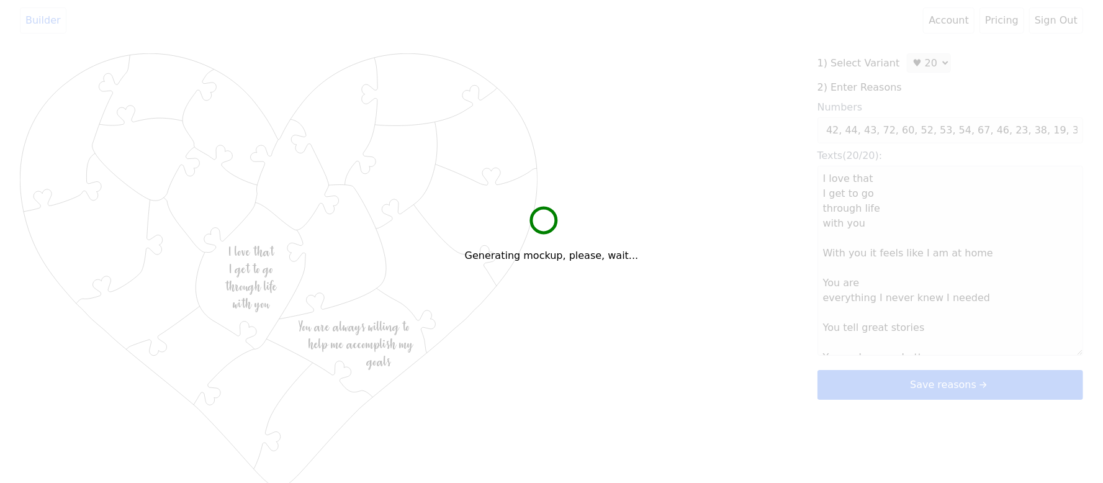
scroll to position [0, 0]
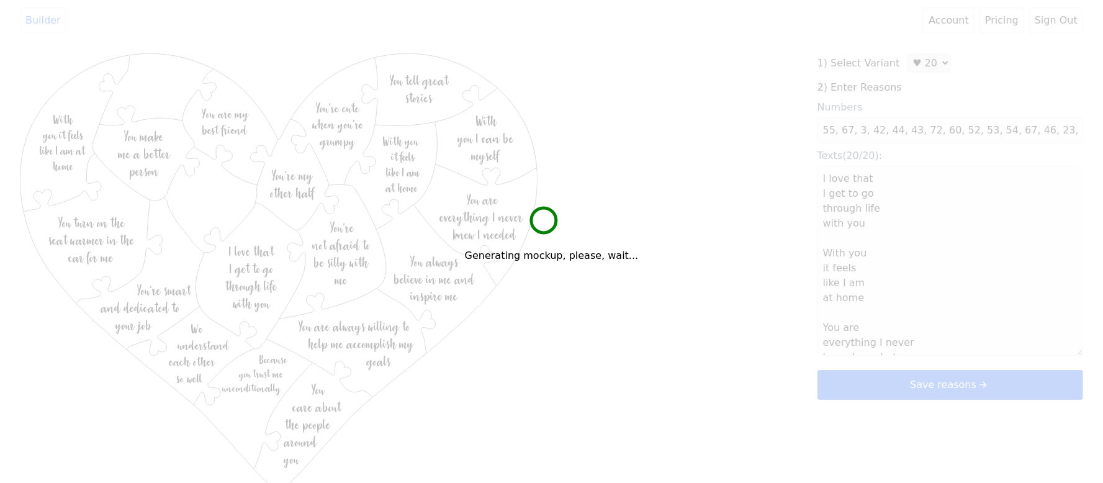
type textarea "I love that I get to go through life with you With you it feels like I am at ho…"
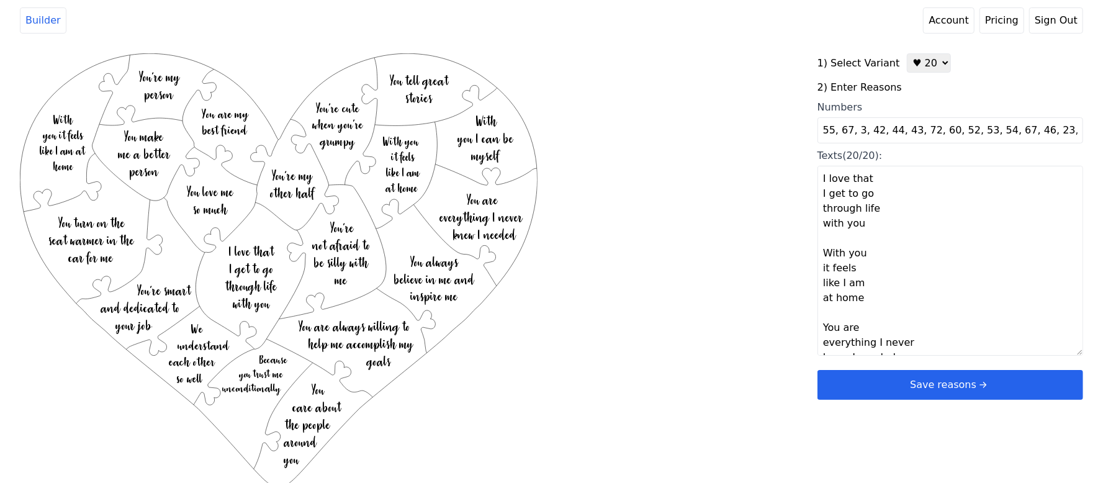
click at [849, 132] on input "55, 67, 3, 42, 44, 43, 72, 60, 52, 53, 54, 67, 46, 23, 38, 19, 33, 32, 21, 29" at bounding box center [951, 130] width 266 height 26
type input "55, 3, 42, 44, 43, 72, 60, 52, 53, 54, 67, 46, 23, 38, 19, 33, 32, 21, 29"
click at [723, 174] on div "Created with Snap .strokeh20 {stroke:#00ff00;stroke-width:1.56;stroke-miterlimi…" at bounding box center [552, 251] width 1064 height 396
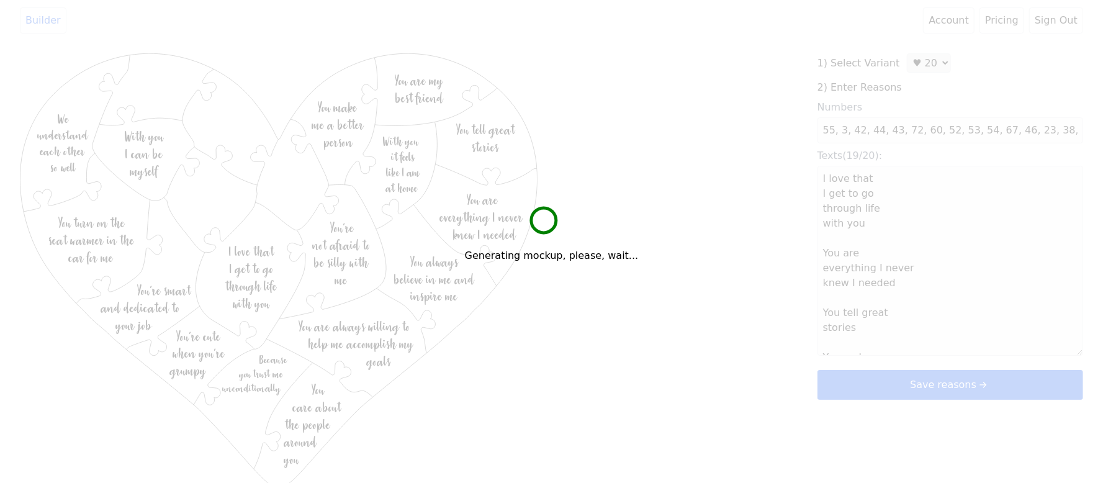
type textarea "I love that I get to go through life with you You are everything I never knew I…"
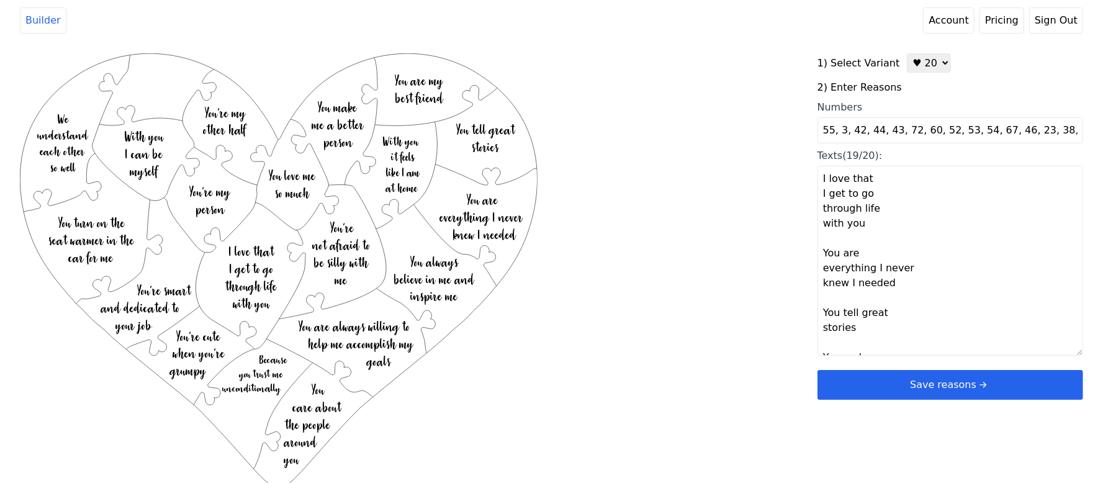
click at [880, 377] on button "Save reasons" at bounding box center [951, 385] width 266 height 30
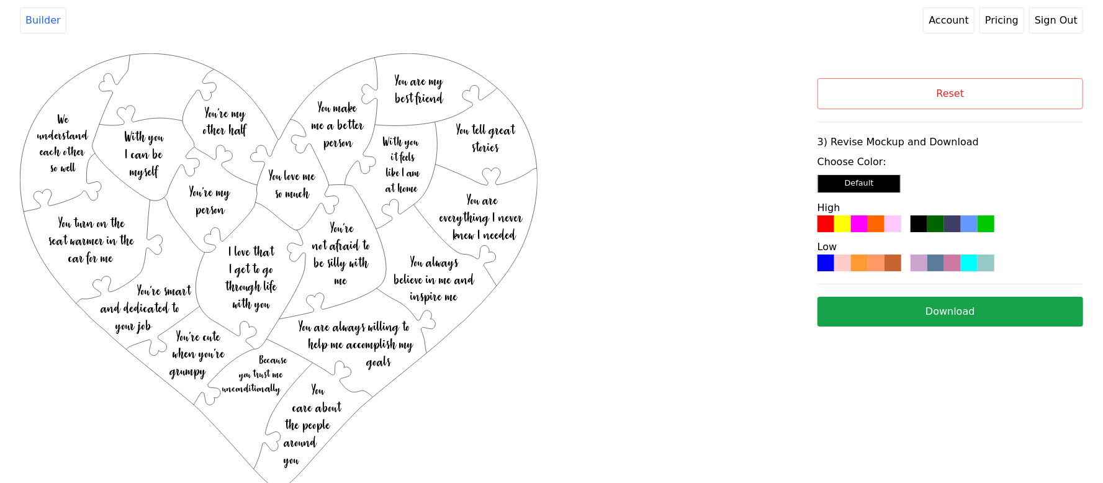
click at [864, 231] on div at bounding box center [859, 223] width 17 height 17
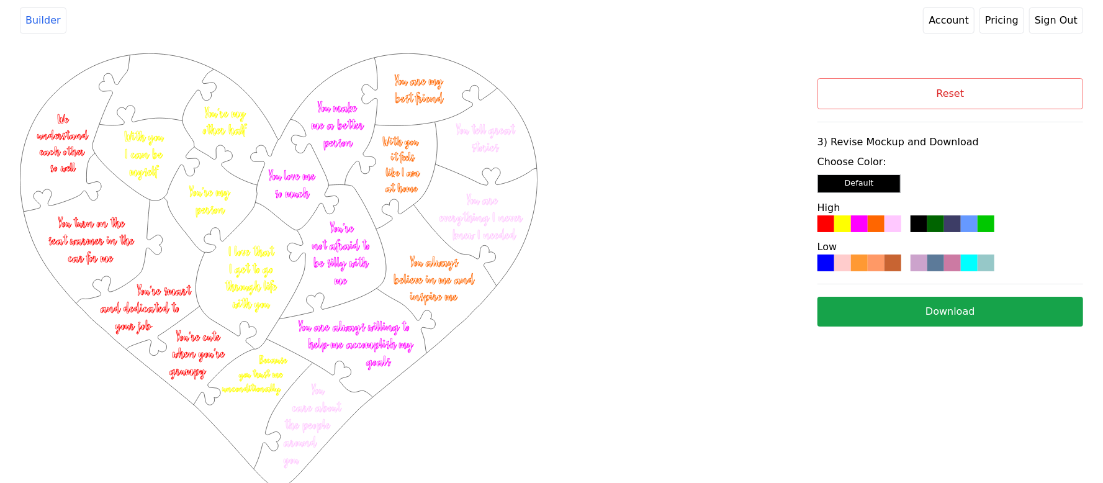
click at [951, 226] on div at bounding box center [952, 223] width 17 height 17
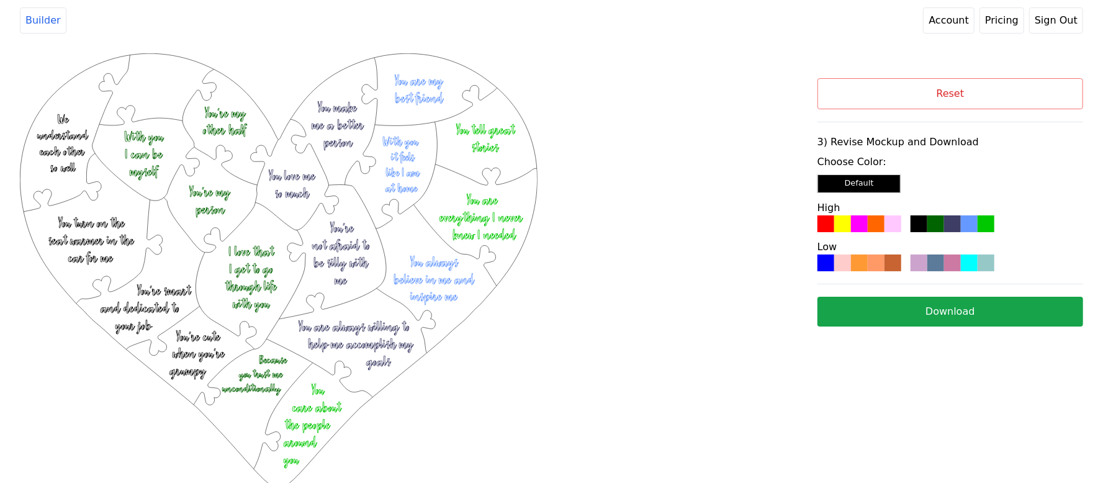
click at [890, 305] on button "Download" at bounding box center [951, 312] width 266 height 30
click at [551, 117] on div "Created with Snap .strokeh20 {stroke:#00ff00;stroke-width:1.56;stroke-miterlimi…" at bounding box center [419, 214] width 798 height 323
click at [904, 90] on button "Reset" at bounding box center [951, 93] width 266 height 31
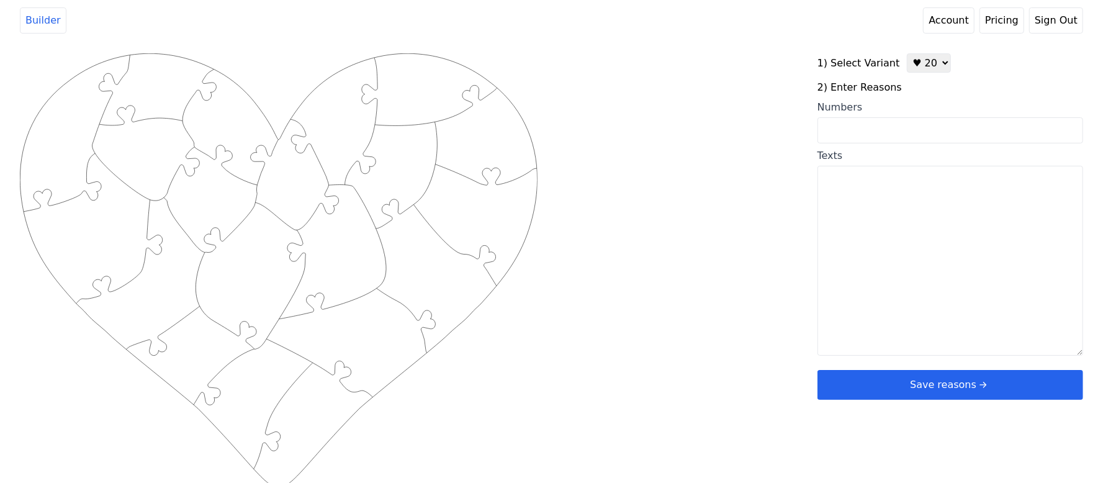
click at [931, 60] on select "♥ 12 ♥ 20 ♥ 32 ■ 12 ■ 20 ■ 32 ■ 60" at bounding box center [929, 62] width 44 height 19
select select "1"
click at [907, 53] on select "♥ 12 ♥ 20 ♥ 32 ■ 12 ■ 20 ■ 32 ■ 60" at bounding box center [929, 62] width 44 height 19
click at [885, 128] on input "Numbers" at bounding box center [951, 130] width 266 height 26
type input "19 23 31 43 44 49 58 60 69 73 76 78"
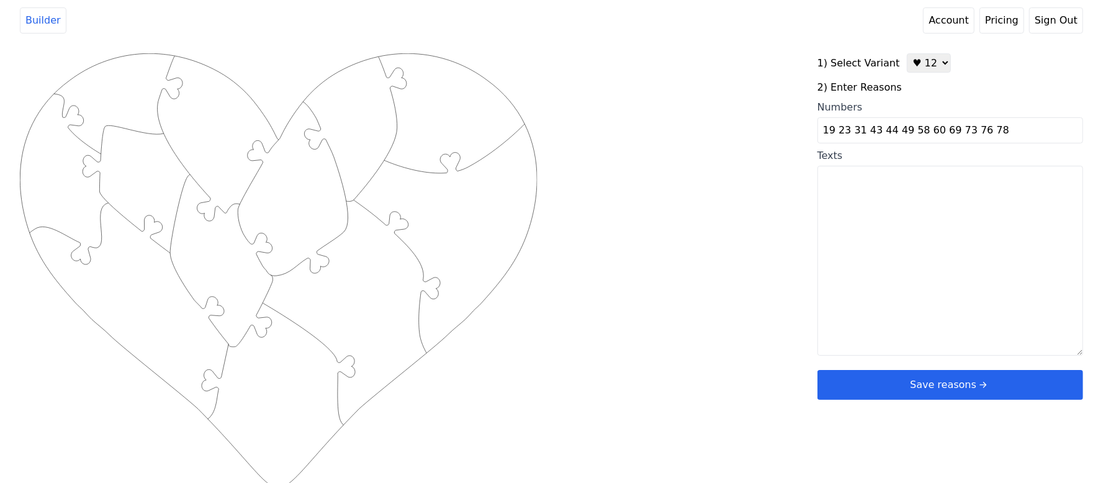
click at [703, 160] on div "Created with Snap .strokeh12 {stroke:#00ff00;stroke-width:1.89;stroke-miterlimi…" at bounding box center [552, 251] width 1064 height 396
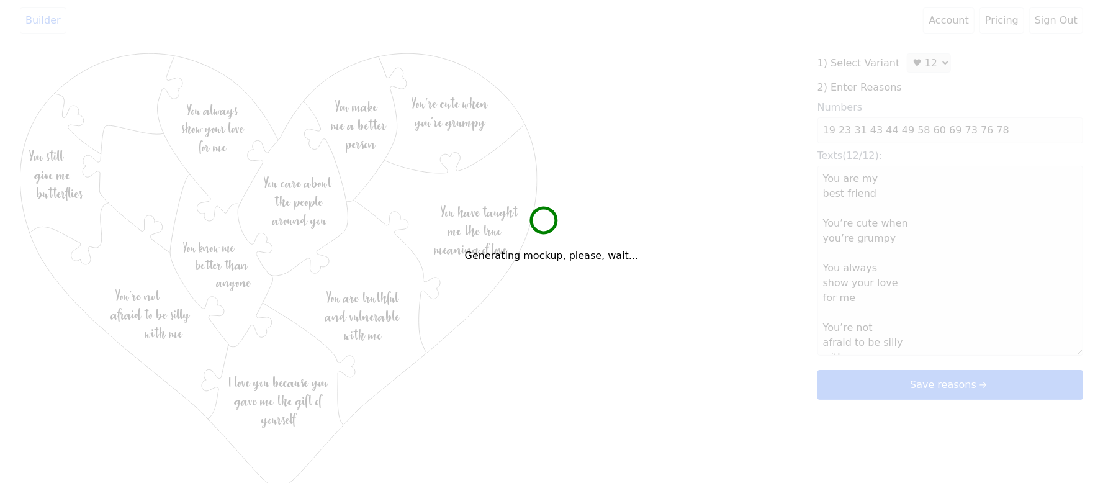
type textarea "You are my best friend You’re cute when you’re grumpy You always show your love…"
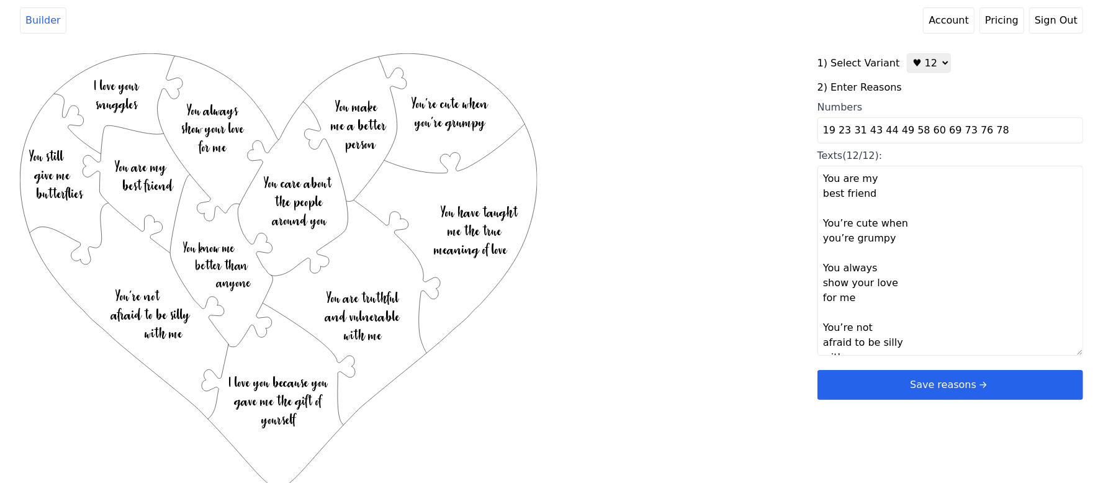
click at [987, 386] on icon "arrow right short" at bounding box center [984, 385] width 14 height 14
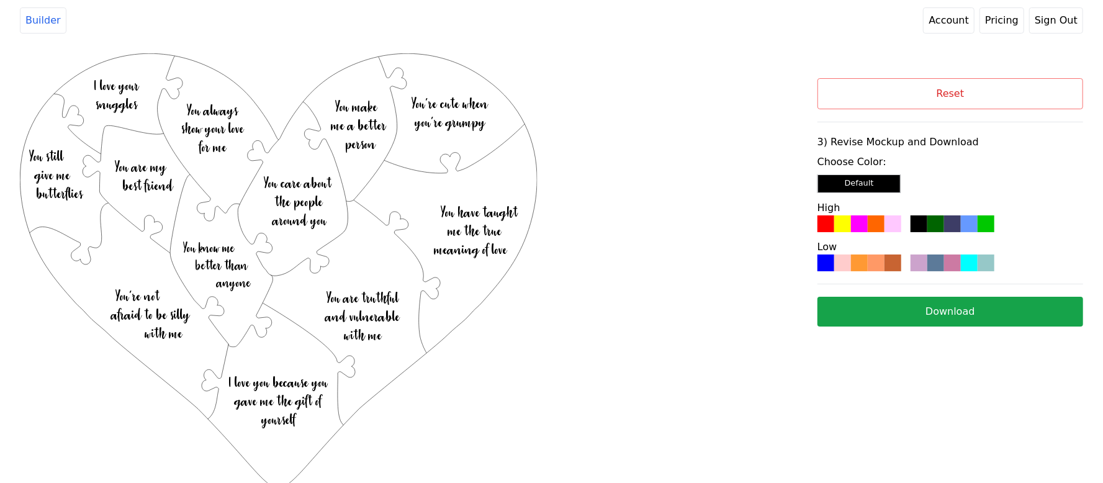
click at [927, 219] on div at bounding box center [919, 223] width 17 height 17
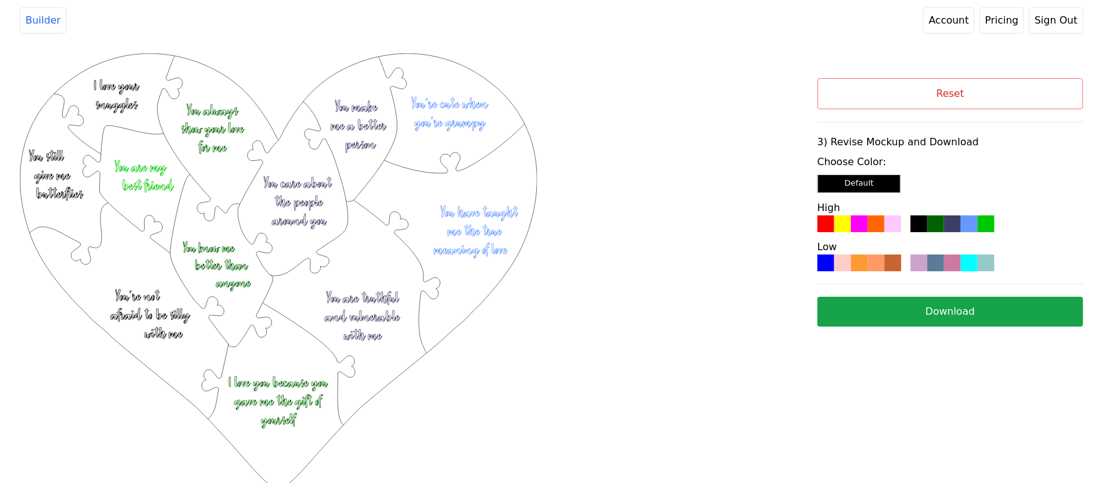
click at [924, 306] on button "Download" at bounding box center [951, 312] width 266 height 30
click at [991, 79] on button "Reset" at bounding box center [951, 93] width 266 height 31
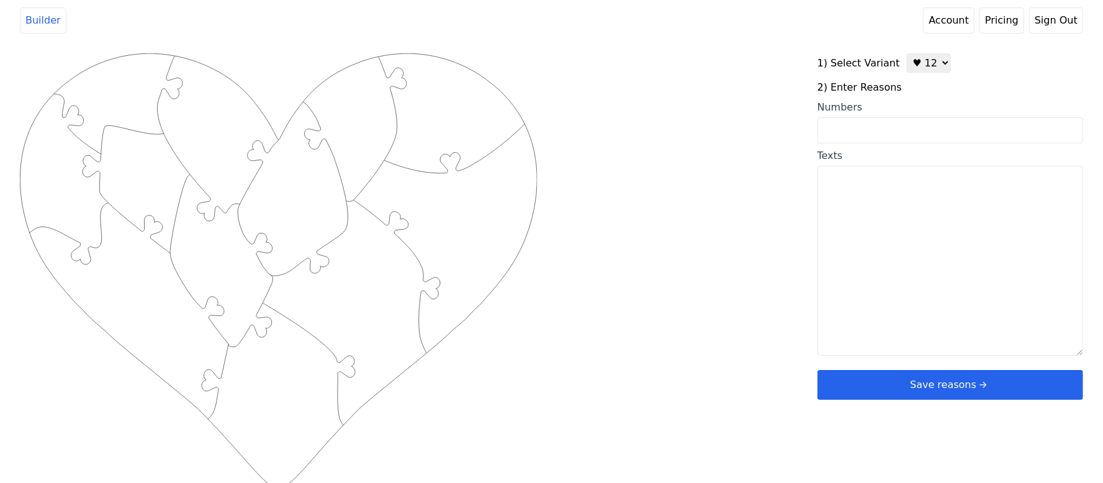
click at [822, 191] on textarea "Texts" at bounding box center [951, 261] width 266 height 190
paste textarea "I love your personality I love your sobriety I love that you love to help other…"
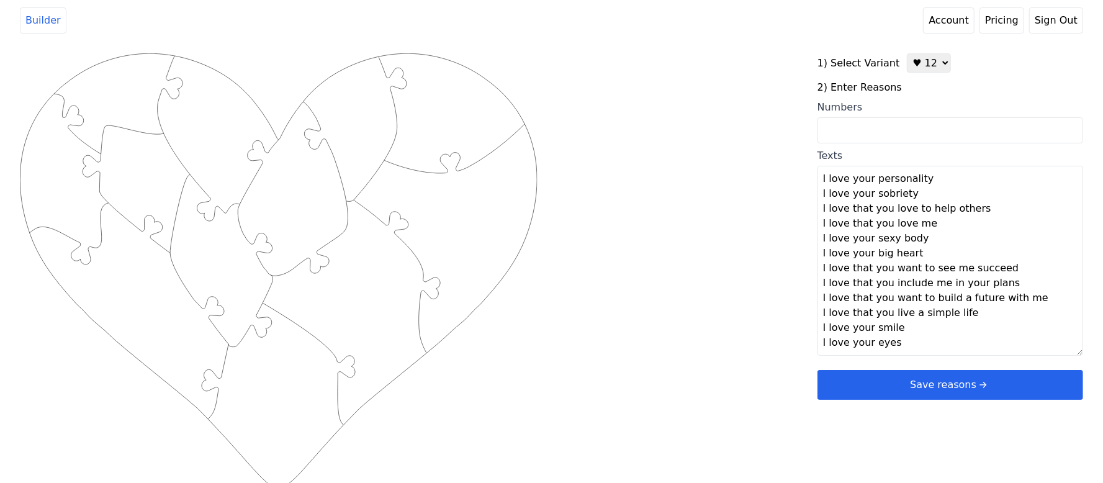
click at [939, 182] on textarea "I love your personality I love your sobriety I love that you love to help other…" at bounding box center [951, 261] width 266 height 190
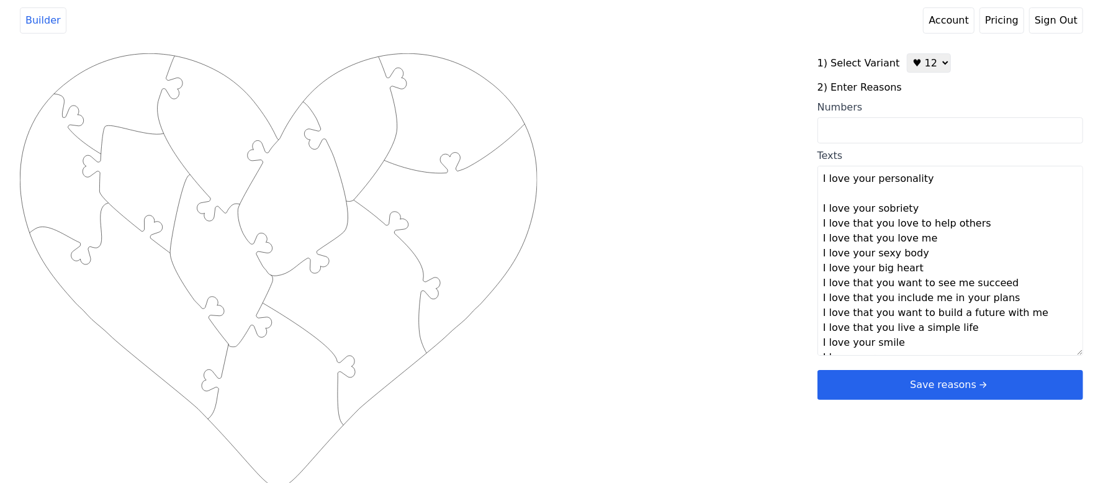
click at [918, 209] on textarea "I love your personality I love your sobriety I love that you love to help other…" at bounding box center [951, 261] width 266 height 190
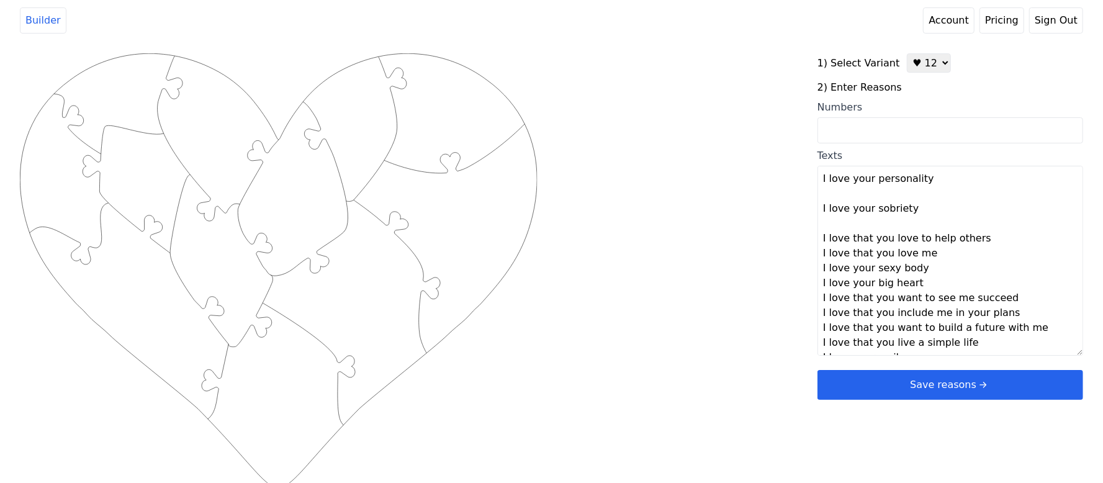
click at [977, 243] on textarea "I love your personality I love your sobriety I love that you love to help other…" at bounding box center [951, 261] width 266 height 190
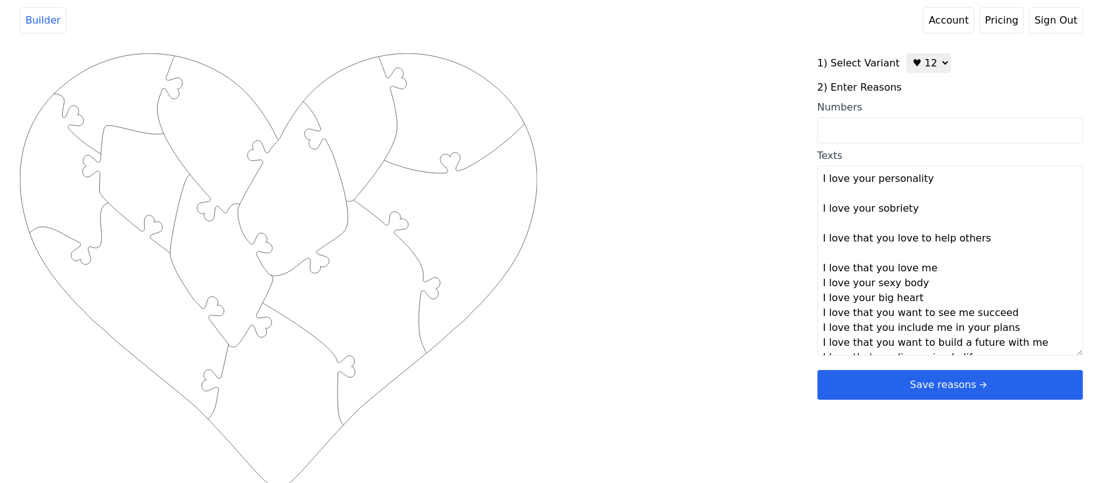
click at [926, 271] on textarea "I love your personality I love your sobriety I love that you love to help other…" at bounding box center [951, 261] width 266 height 190
click at [923, 303] on textarea "I love your personality I love your sobriety I love that you love to help other…" at bounding box center [951, 261] width 266 height 190
click at [934, 332] on textarea "I love your personality I love your sobriety I love that you love to help other…" at bounding box center [951, 261] width 266 height 190
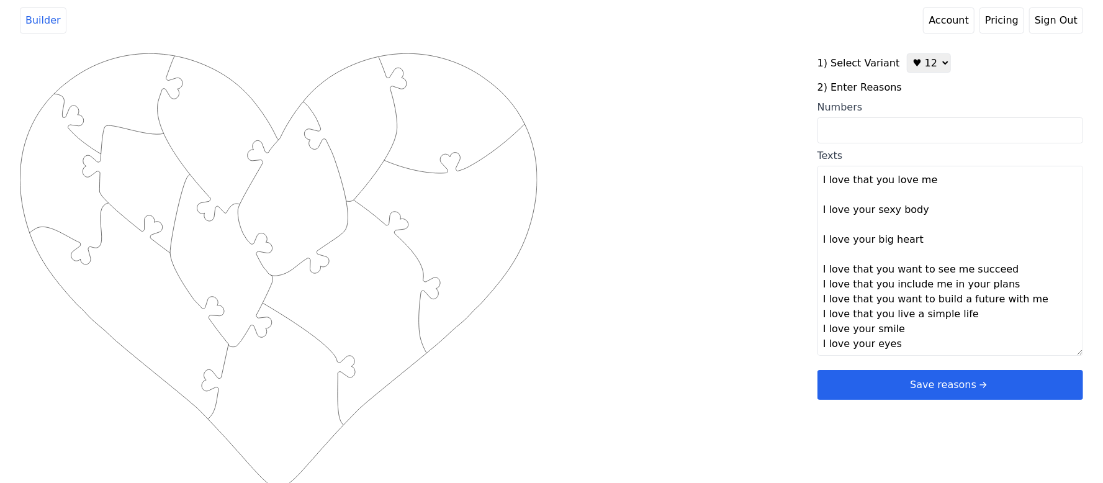
scroll to position [89, 0]
click at [1008, 273] on textarea "I love your personality I love your sobriety I love that you love to help other…" at bounding box center [951, 261] width 266 height 190
click at [1008, 303] on textarea "I love your personality I love your sobriety I love that you love to help other…" at bounding box center [951, 261] width 266 height 190
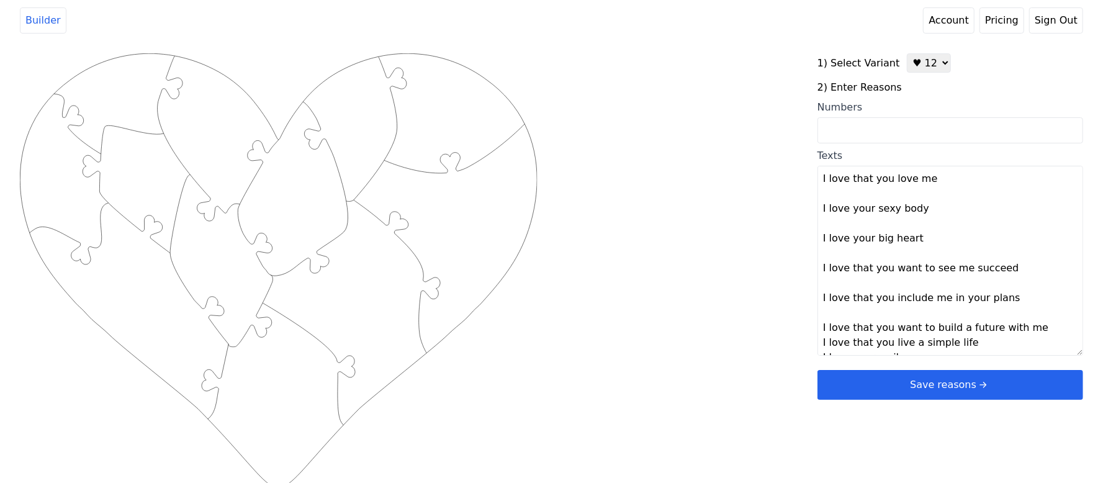
click at [1036, 329] on textarea "I love your personality I love your sobriety I love that you love to help other…" at bounding box center [951, 261] width 266 height 190
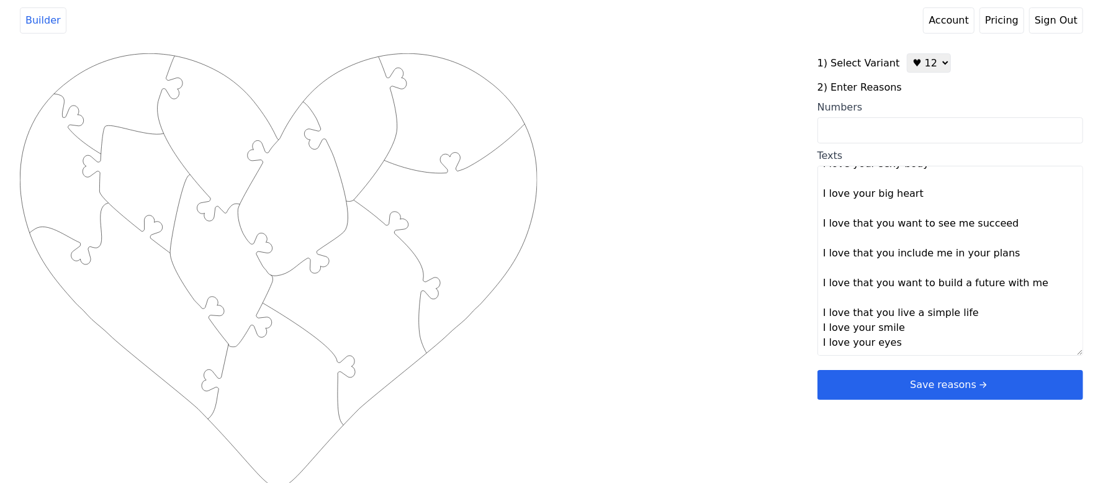
click at [988, 318] on textarea "I love your personality I love your sobriety I love that you love to help other…" at bounding box center [951, 261] width 266 height 190
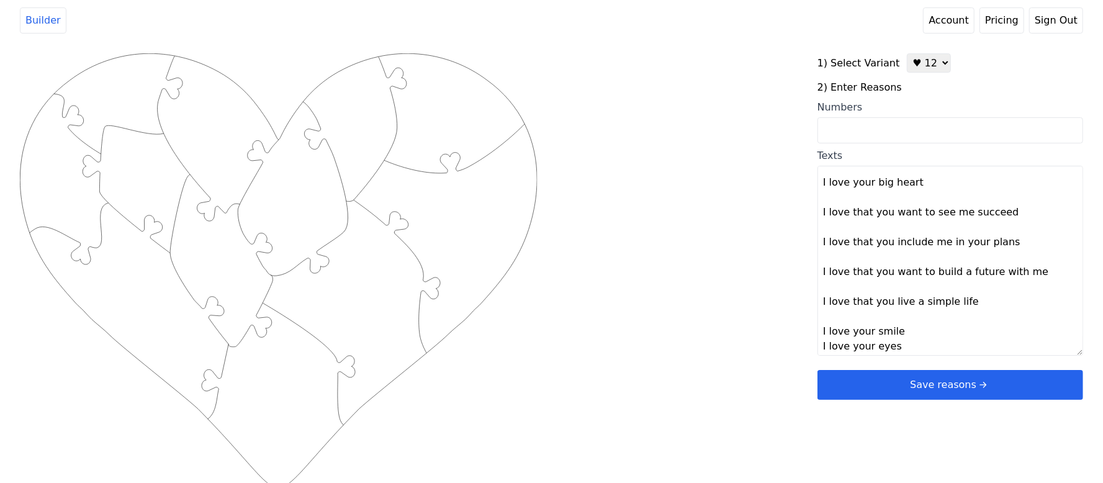
scroll to position [149, 0]
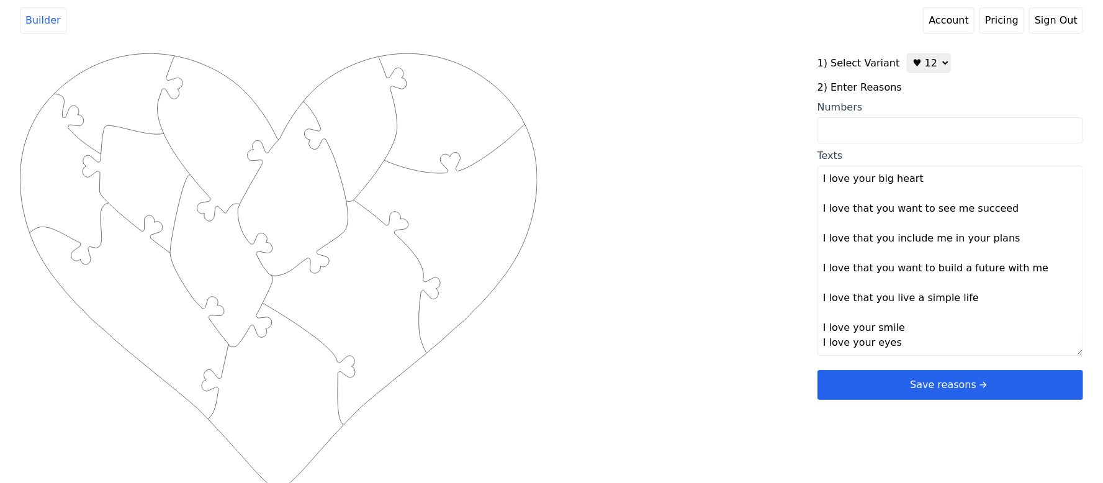
click at [928, 333] on textarea "I love your personality I love your sobriety I love that you love to help other…" at bounding box center [951, 261] width 266 height 190
type textarea "I love your personality I love your sobriety I love that you love to help other…"
click at [711, 326] on div "Created with Snap .strokeh12 {stroke:#00ff00;stroke-width:1.89;stroke-miterlimi…" at bounding box center [552, 251] width 1064 height 396
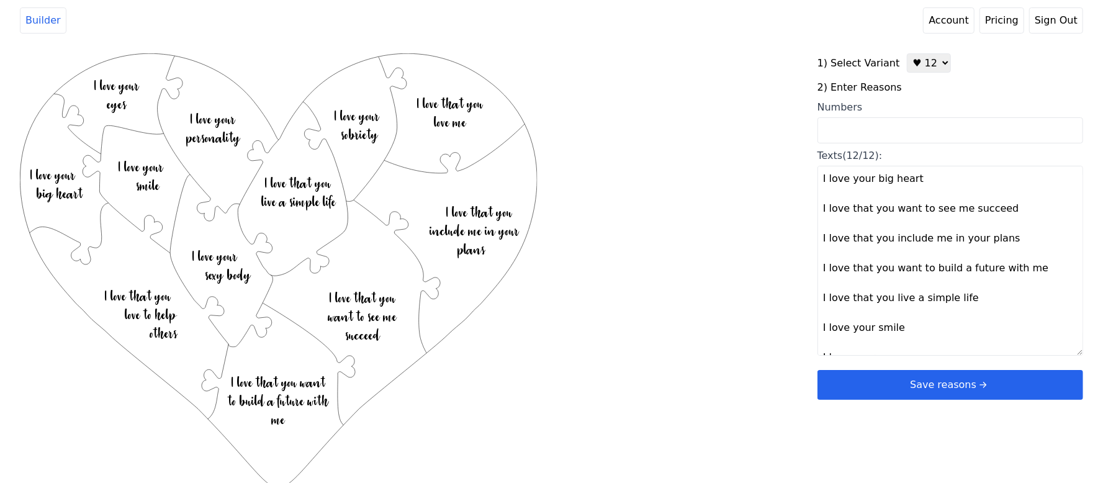
click at [893, 375] on button "Save reasons" at bounding box center [951, 385] width 266 height 30
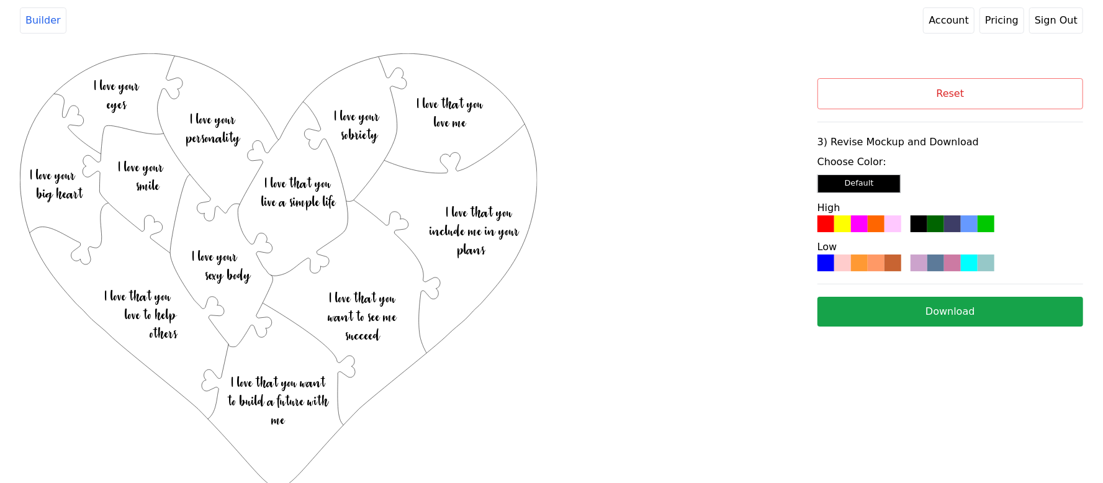
drag, startPoint x: 893, startPoint y: 375, endPoint x: 996, endPoint y: 197, distance: 205.3
click at [988, 202] on div "High" at bounding box center [951, 217] width 266 height 32
click at [875, 231] on div at bounding box center [876, 223] width 17 height 17
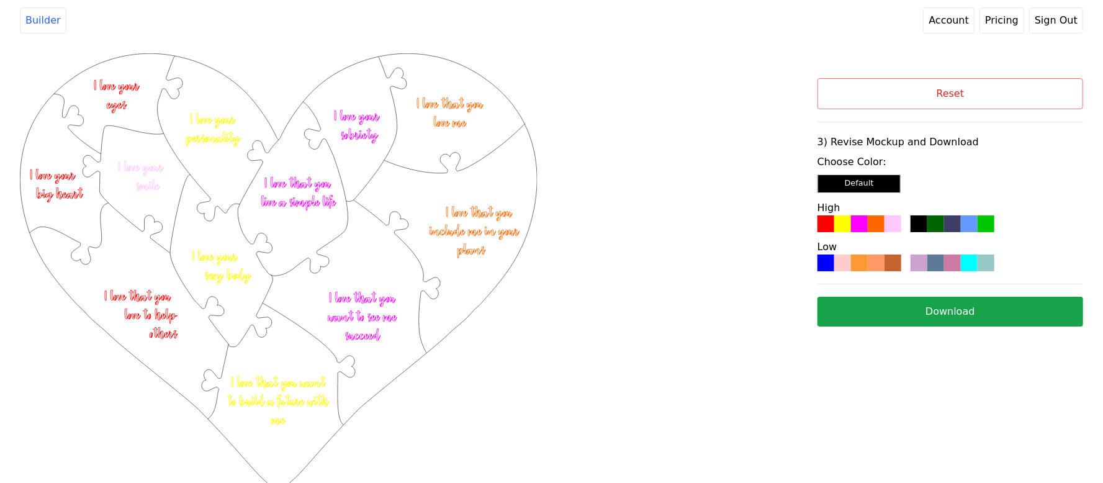
click at [874, 304] on button "Download" at bounding box center [951, 312] width 266 height 30
